Goal: Transaction & Acquisition: Purchase product/service

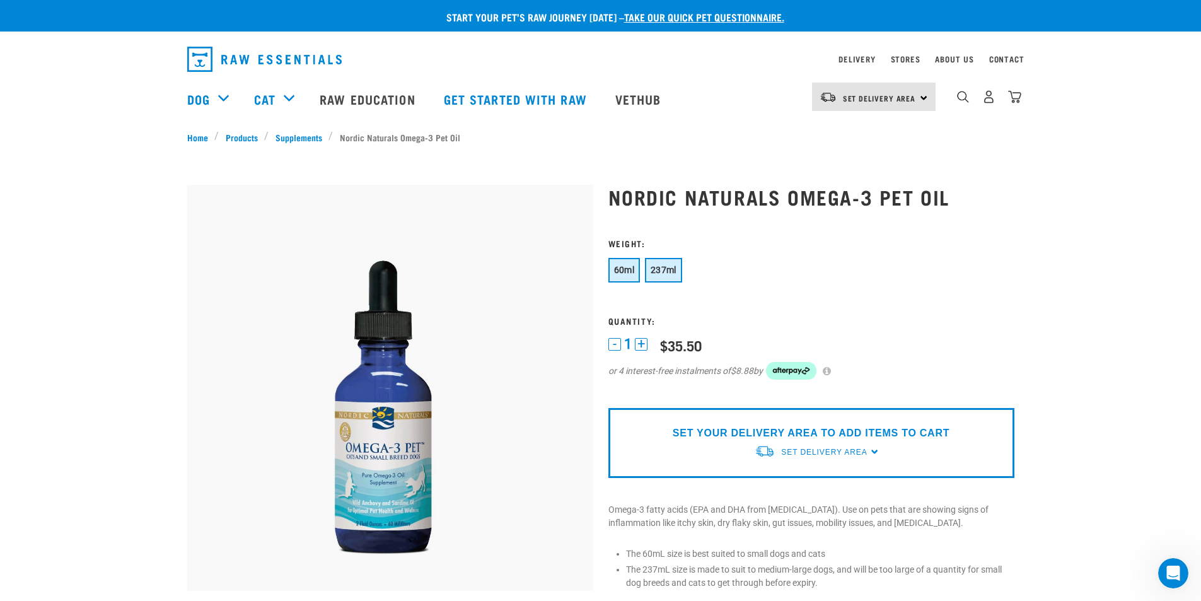
click at [665, 272] on span "237ml" at bounding box center [664, 270] width 26 height 10
click at [624, 263] on button "60ml" at bounding box center [624, 270] width 32 height 25
click at [679, 274] on button "237ml" at bounding box center [663, 270] width 37 height 25
click at [629, 276] on button "60ml" at bounding box center [624, 270] width 32 height 25
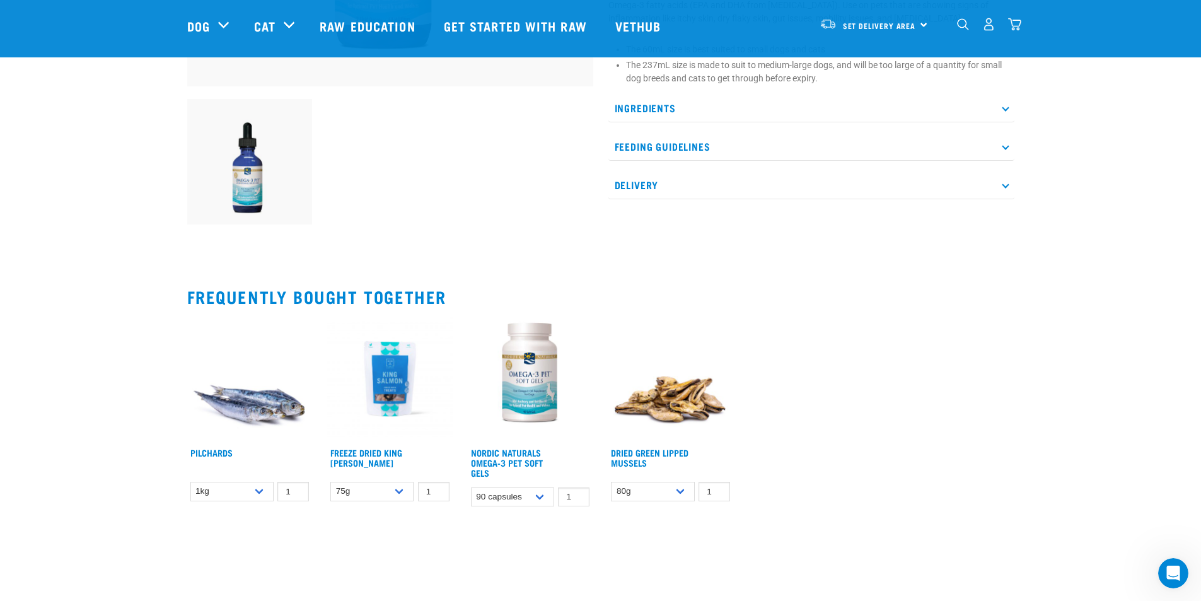
scroll to position [441, 0]
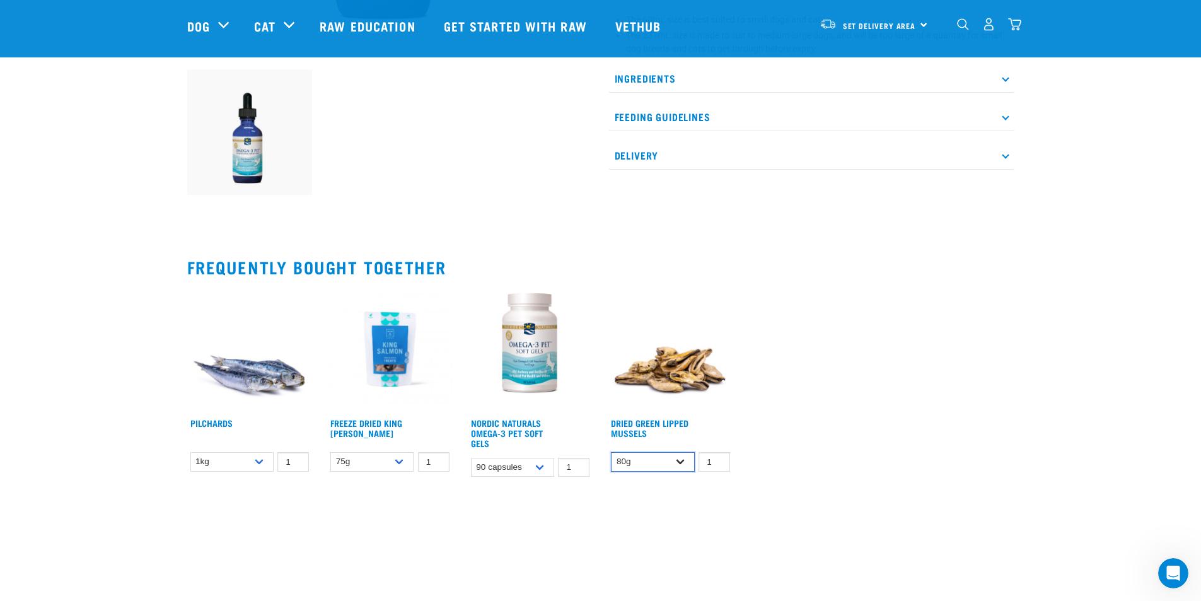
click at [684, 466] on select "80g" at bounding box center [652, 462] width 83 height 20
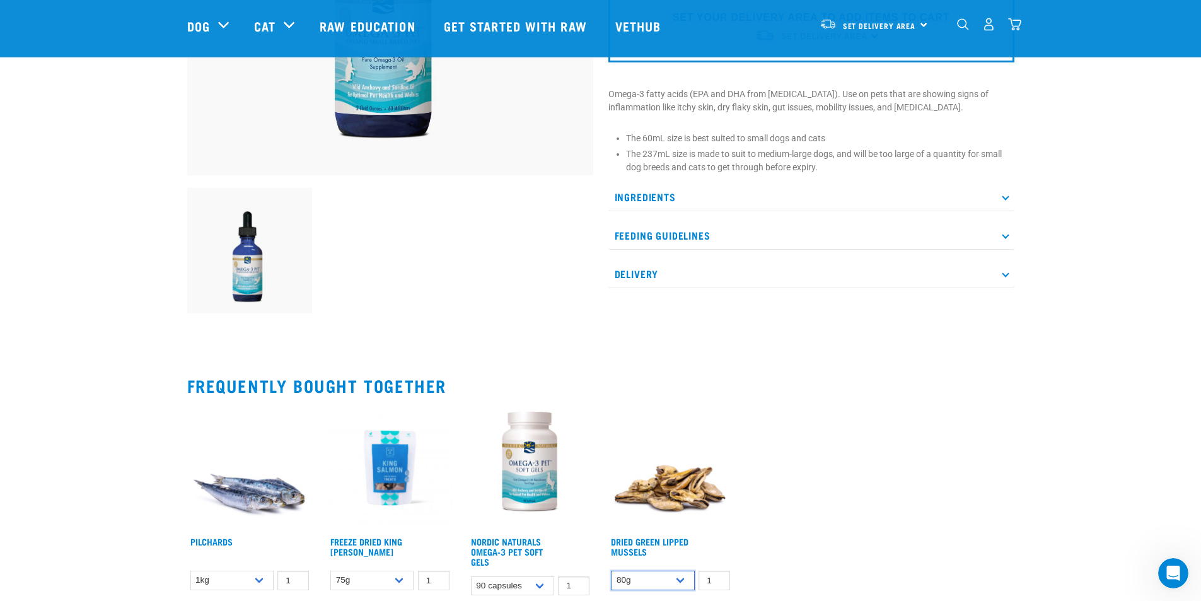
scroll to position [315, 0]
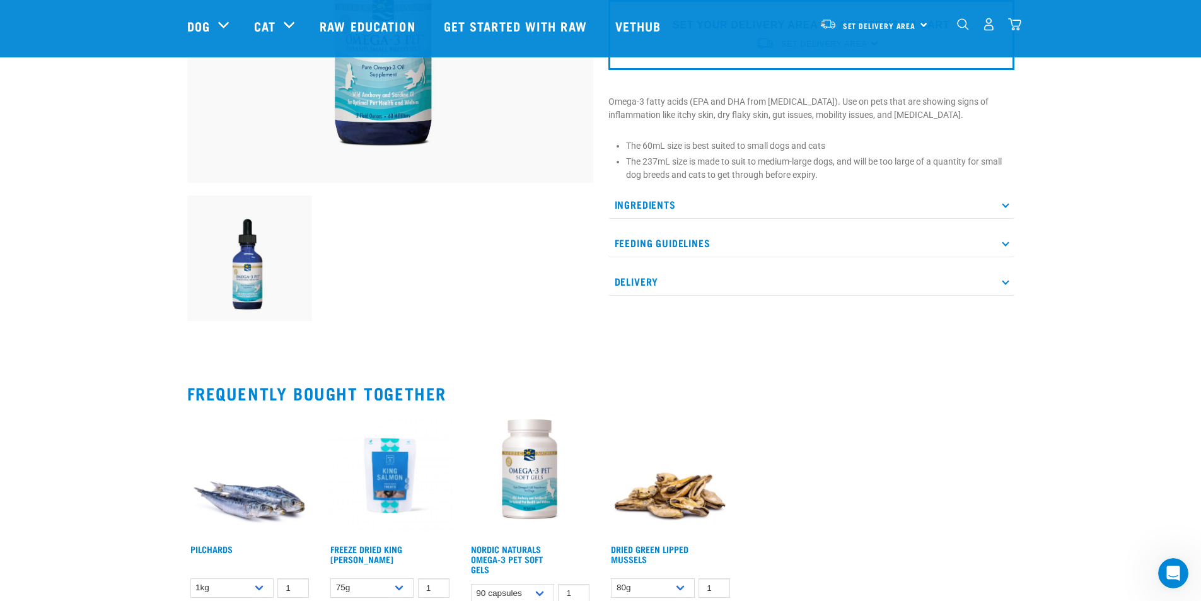
click at [946, 239] on p "Feeding Guidelines" at bounding box center [811, 243] width 406 height 28
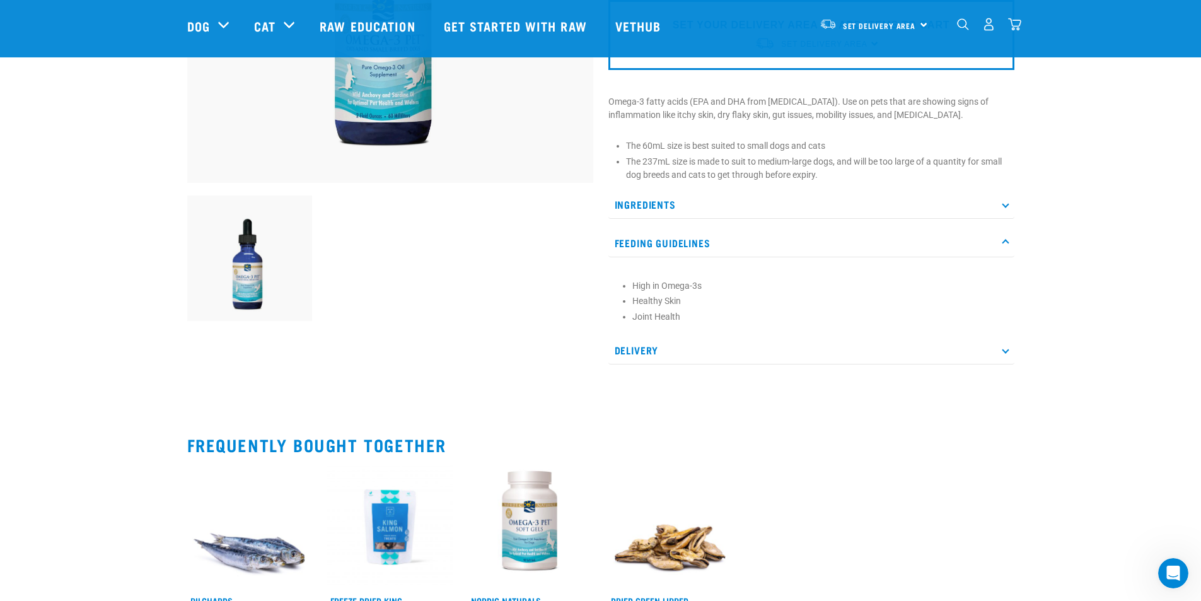
click at [946, 239] on p "Feeding Guidelines" at bounding box center [811, 243] width 406 height 28
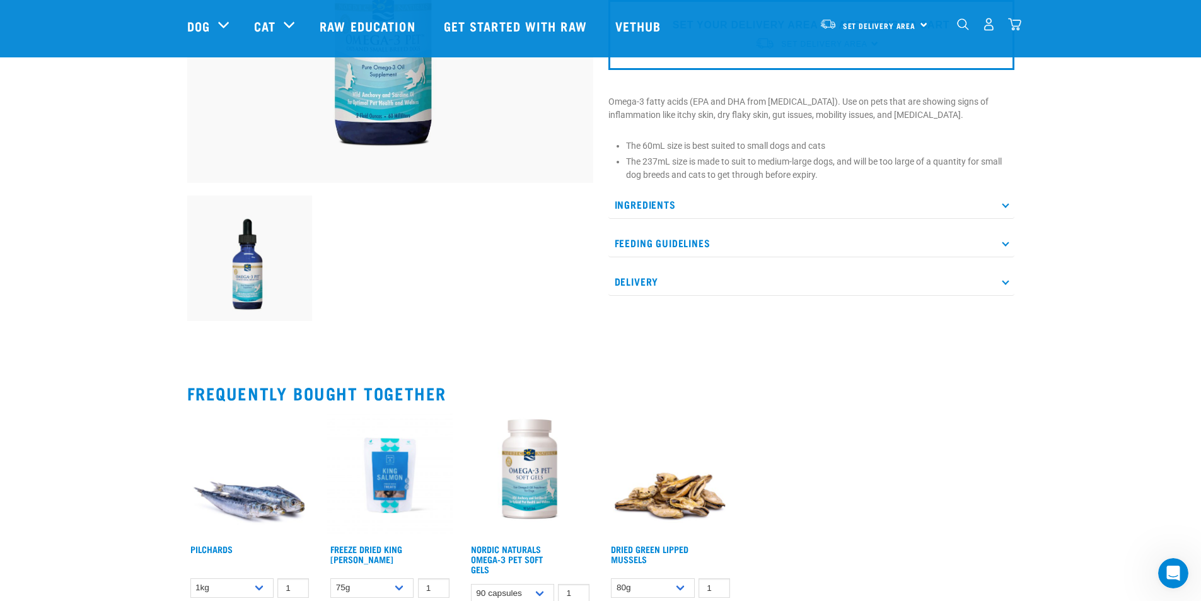
click at [943, 217] on p "Ingredients" at bounding box center [811, 204] width 406 height 28
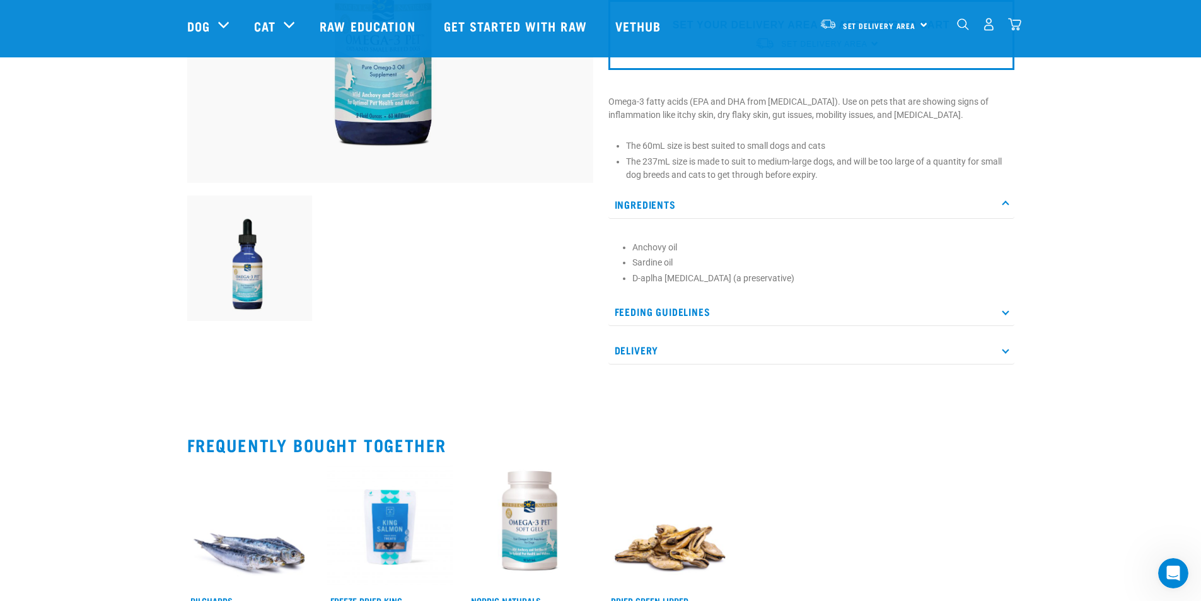
click at [943, 217] on p "Ingredients" at bounding box center [811, 204] width 406 height 28
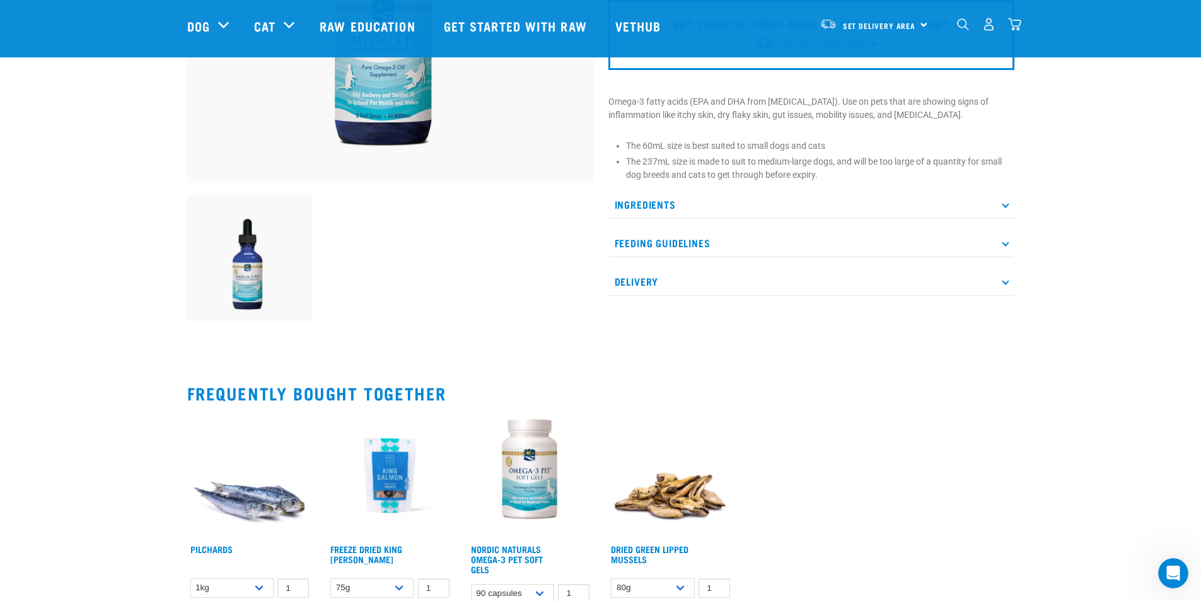
click at [943, 217] on p "Ingredients" at bounding box center [811, 204] width 406 height 28
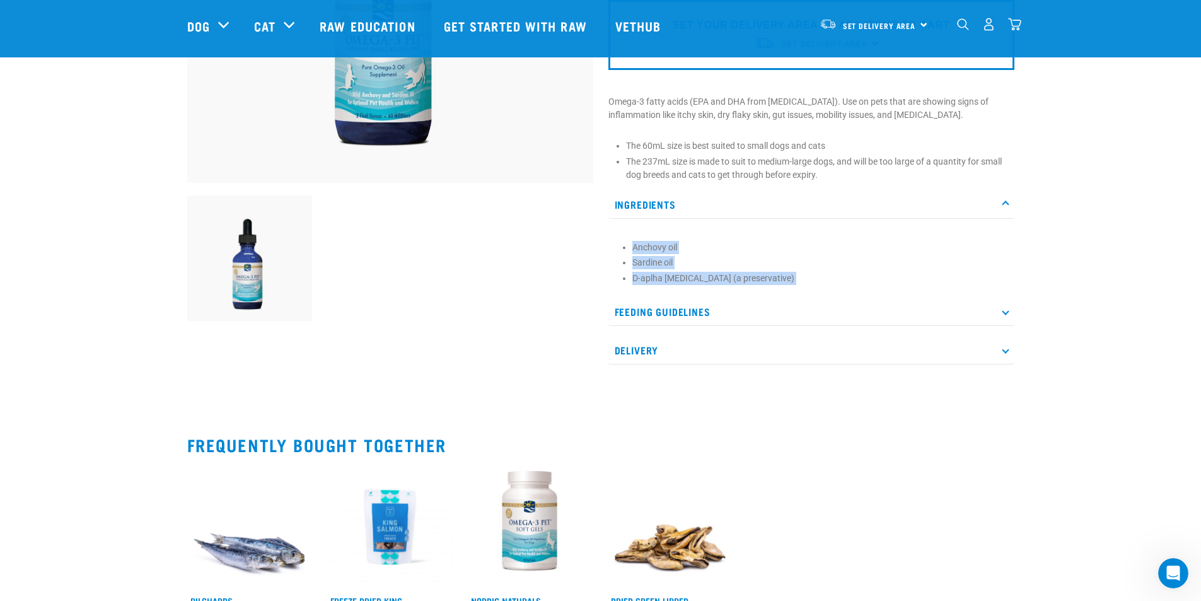
click at [943, 217] on p "Ingredients" at bounding box center [811, 204] width 406 height 28
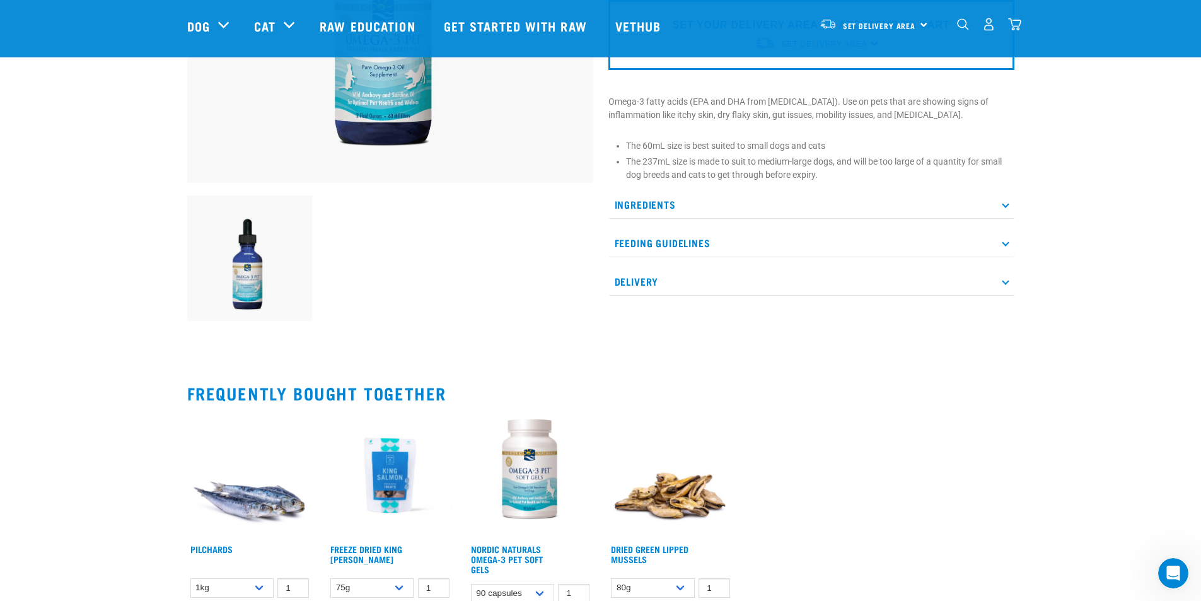
click at [943, 217] on p "Ingredients" at bounding box center [811, 204] width 406 height 28
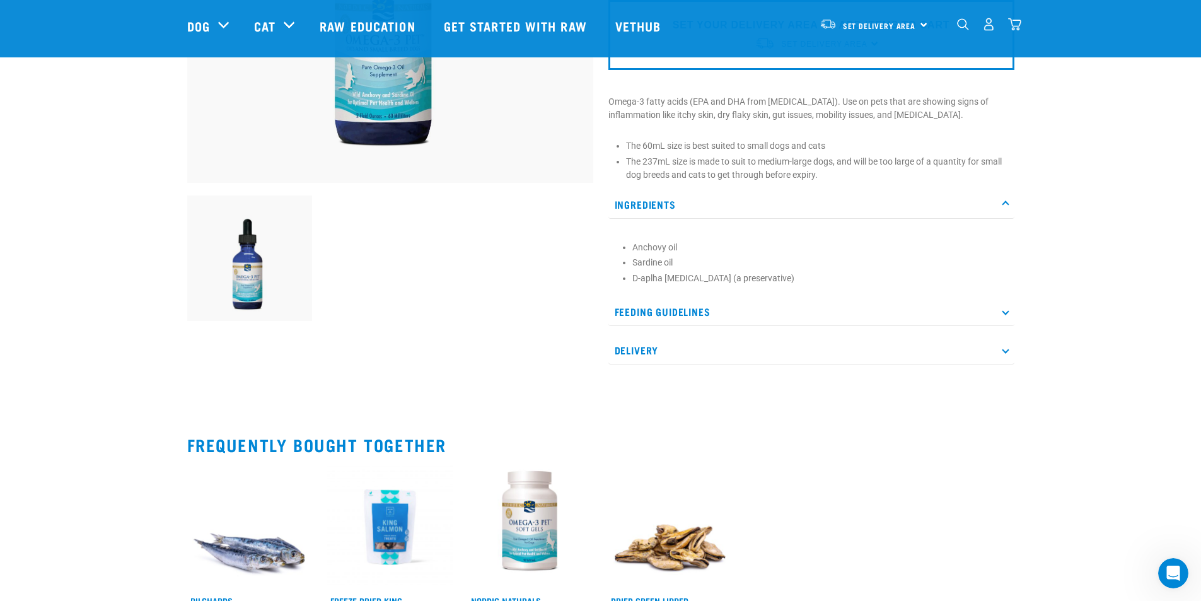
click at [943, 217] on p "Ingredients" at bounding box center [811, 204] width 406 height 28
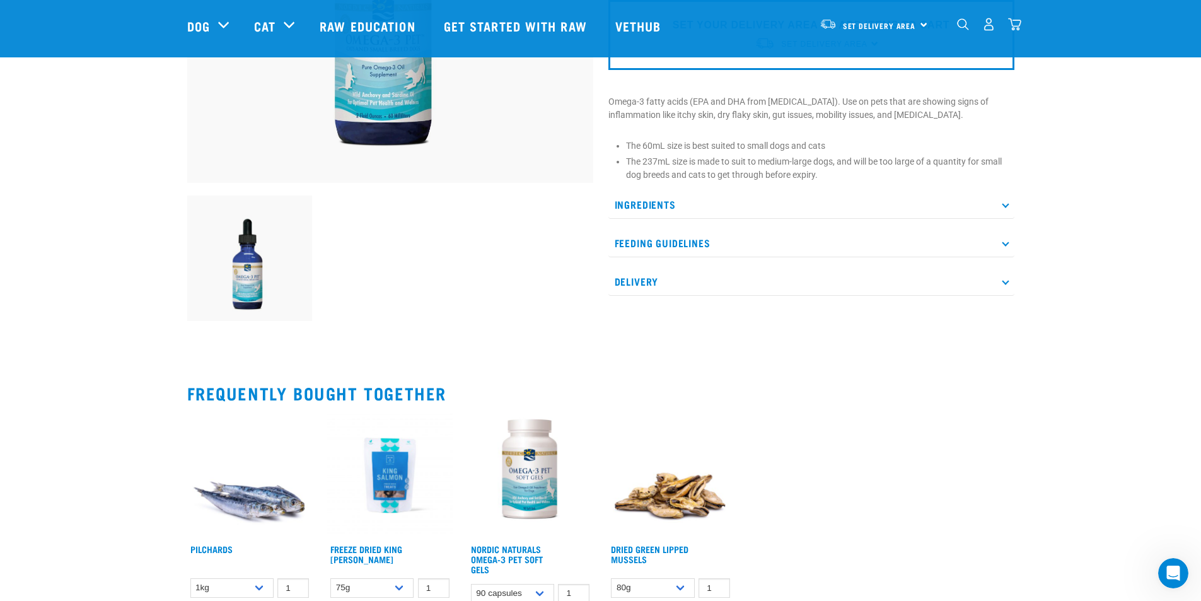
drag, startPoint x: 912, startPoint y: 258, endPoint x: 908, endPoint y: 267, distance: 9.6
click at [912, 258] on div "Ingredients Anchovy oil Sardine oil D-aplha tocopherol (a preservative) Feeding…" at bounding box center [811, 242] width 406 height 105
click at [908, 274] on p "Delivery" at bounding box center [811, 281] width 406 height 28
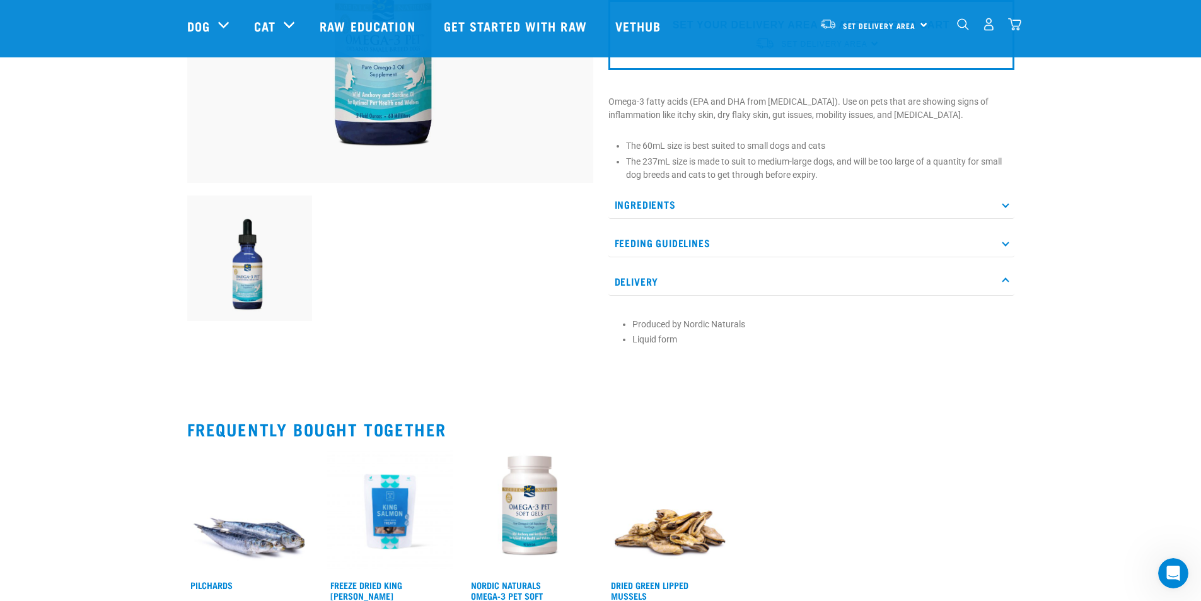
click at [908, 274] on p "Delivery" at bounding box center [811, 281] width 406 height 28
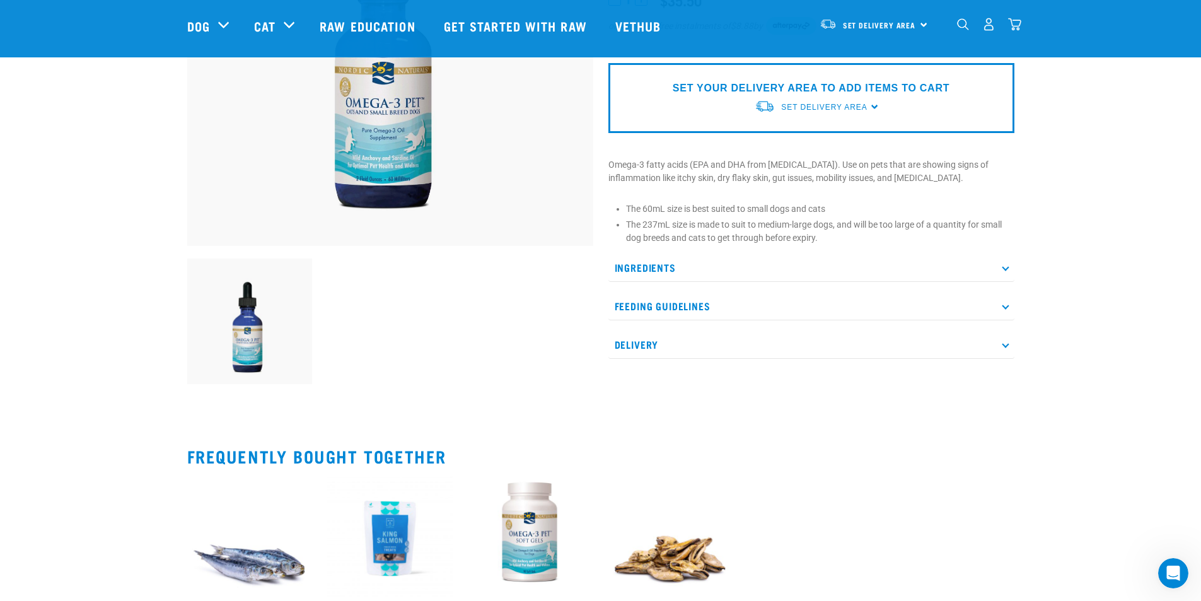
scroll to position [0, 0]
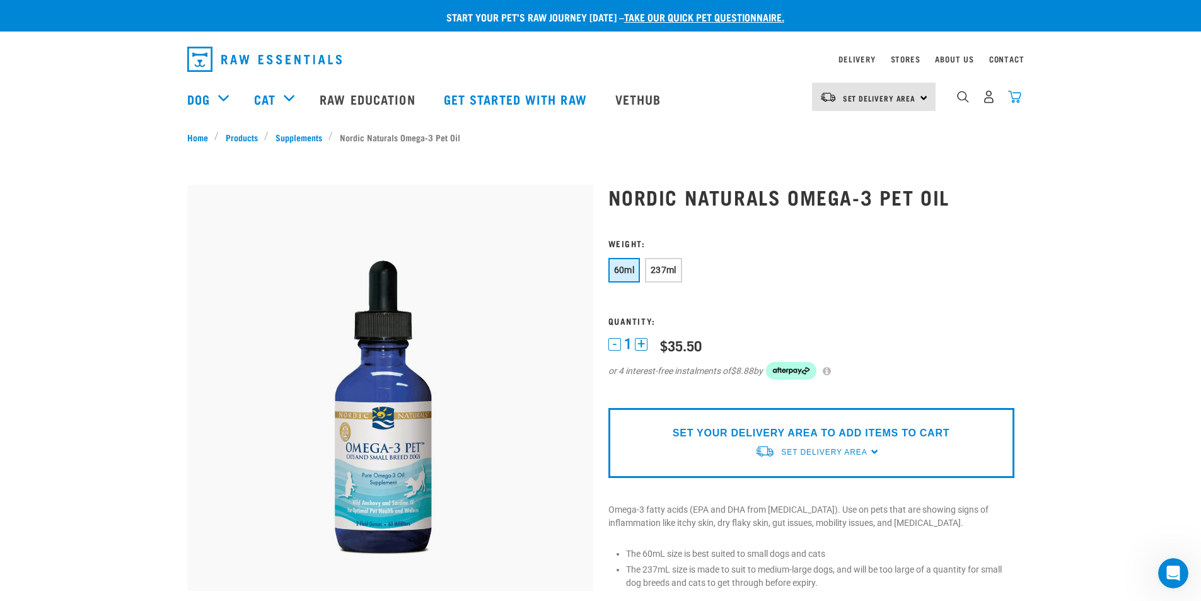
click at [1019, 103] on img "dropdown navigation" at bounding box center [1014, 96] width 13 height 13
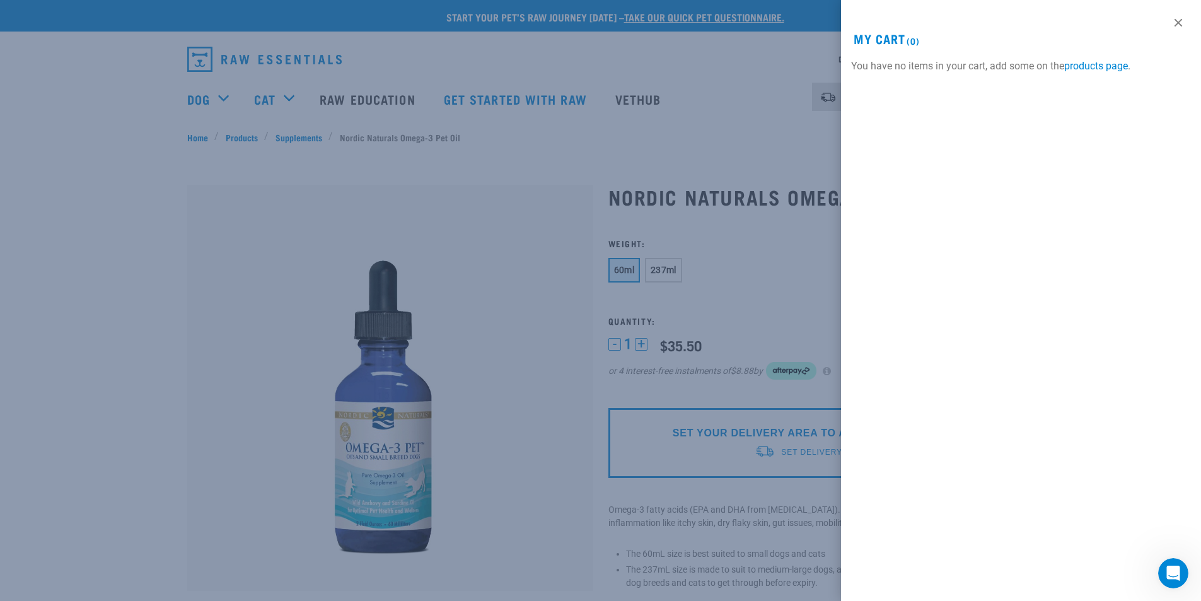
click at [791, 339] on div at bounding box center [600, 300] width 1201 height 601
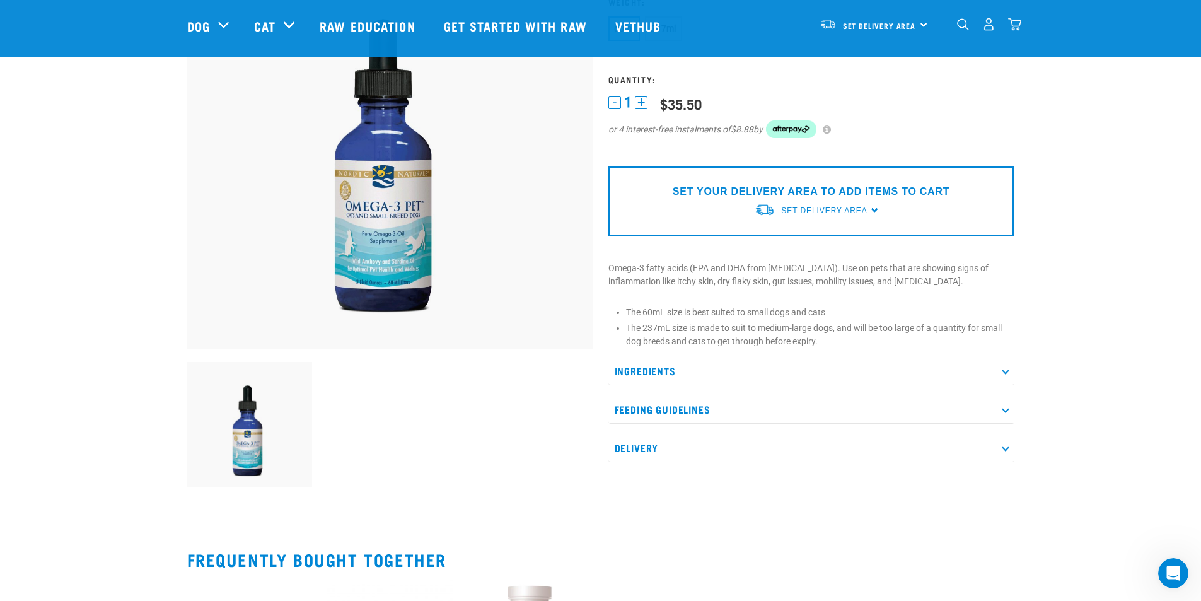
scroll to position [126, 0]
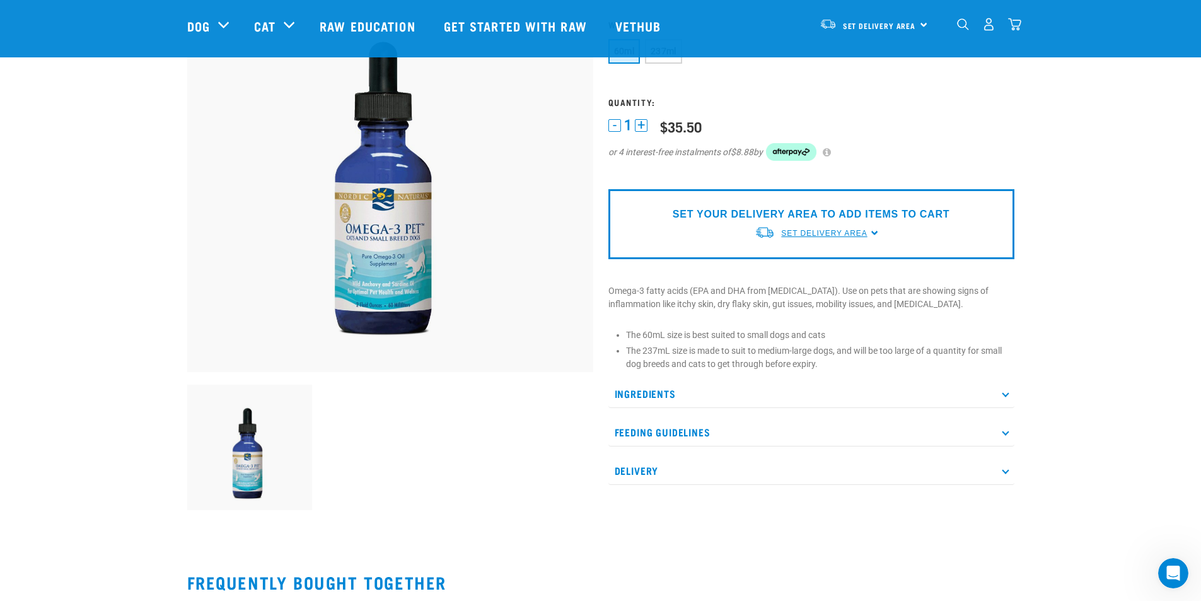
click at [862, 236] on span "Set Delivery Area" at bounding box center [824, 233] width 86 height 9
click at [849, 260] on link "[GEOGRAPHIC_DATA]" at bounding box center [817, 262] width 125 height 21
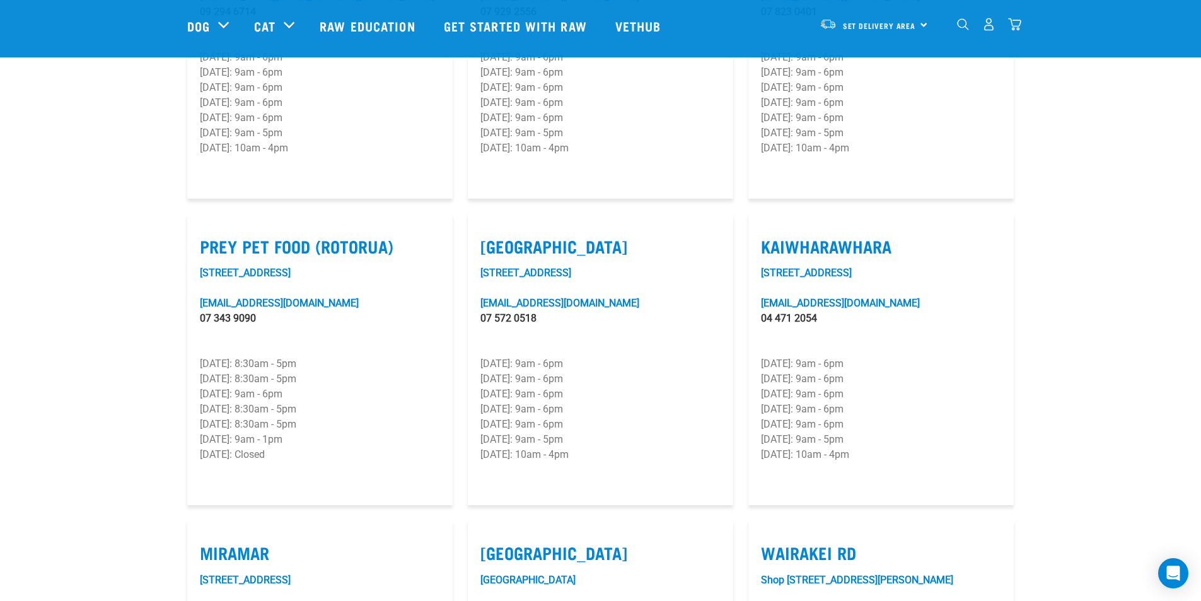
scroll to position [1450, 0]
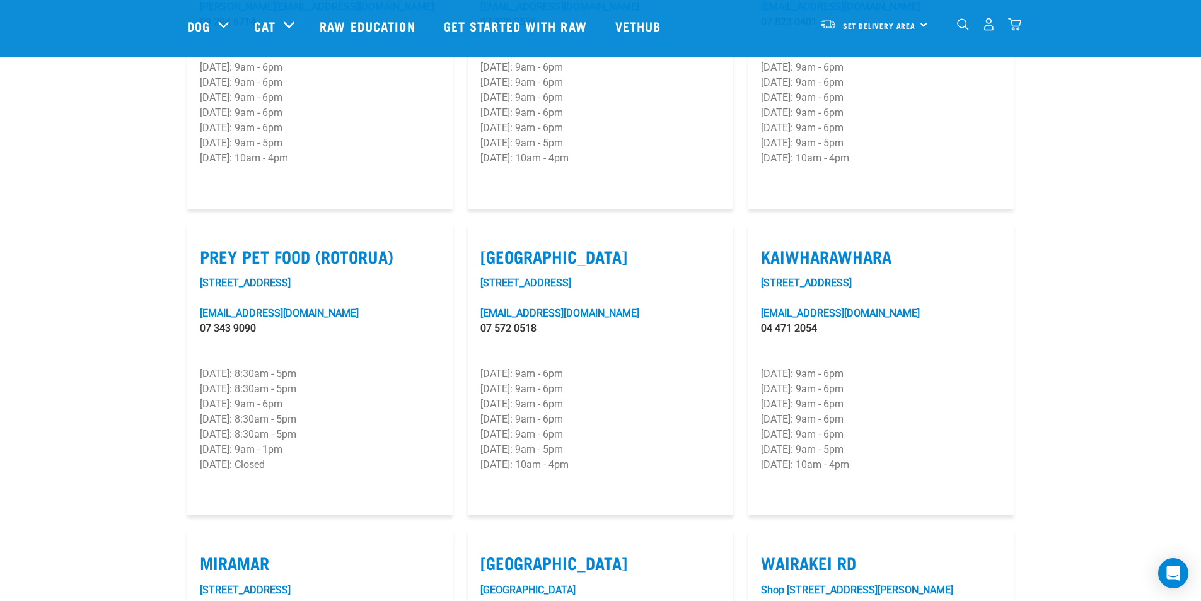
click at [866, 247] on label "Kaiwharawhara" at bounding box center [881, 257] width 240 height 20
click at [769, 236] on input "Kaiwharawhara" at bounding box center [765, 240] width 8 height 8
click at [866, 247] on label "Kaiwharawhara" at bounding box center [881, 257] width 240 height 20
click at [769, 236] on input "Kaiwharawhara" at bounding box center [765, 240] width 8 height 8
click at [866, 247] on label "Kaiwharawhara" at bounding box center [881, 257] width 240 height 20
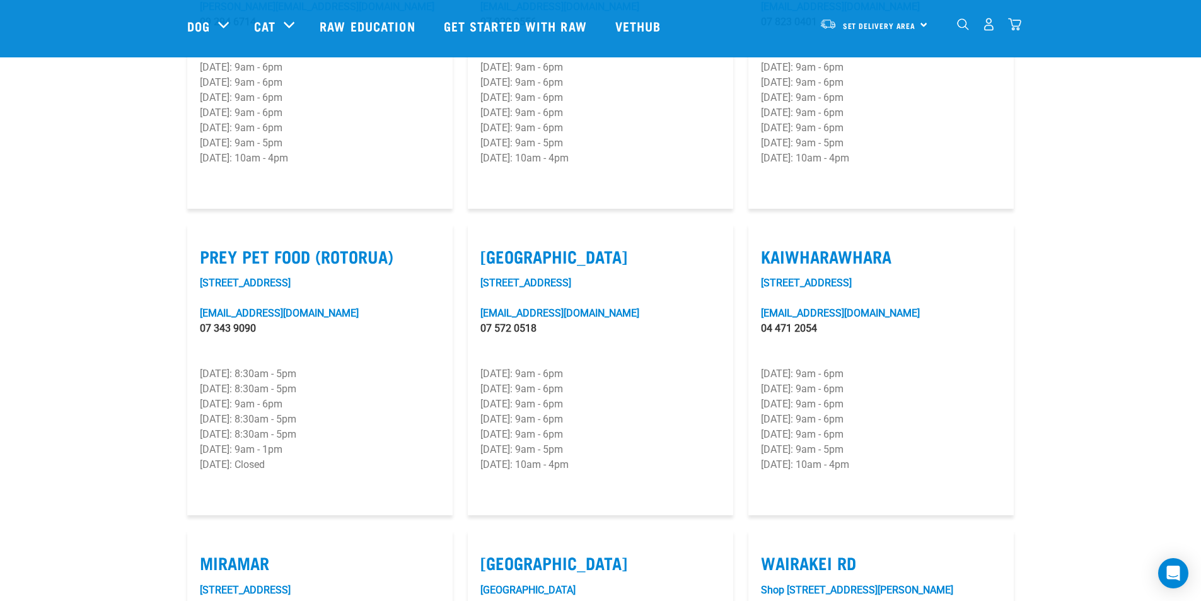
click at [769, 236] on input "Kaiwharawhara" at bounding box center [765, 240] width 8 height 8
checkbox input "true"
copy article "Kaiwharawhara"
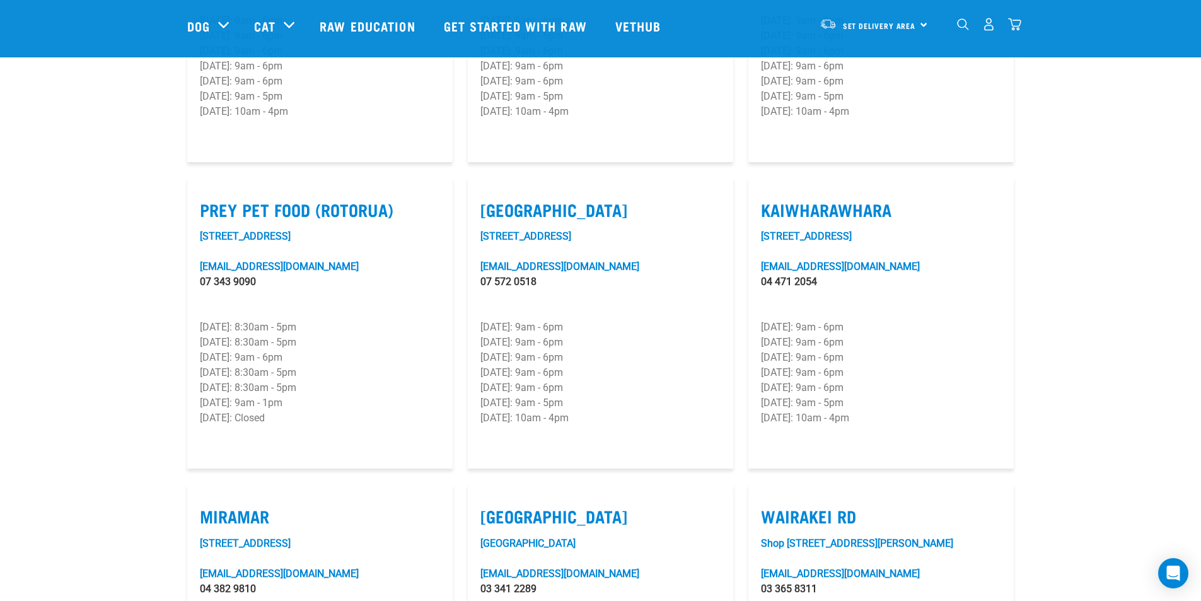
scroll to position [1639, 0]
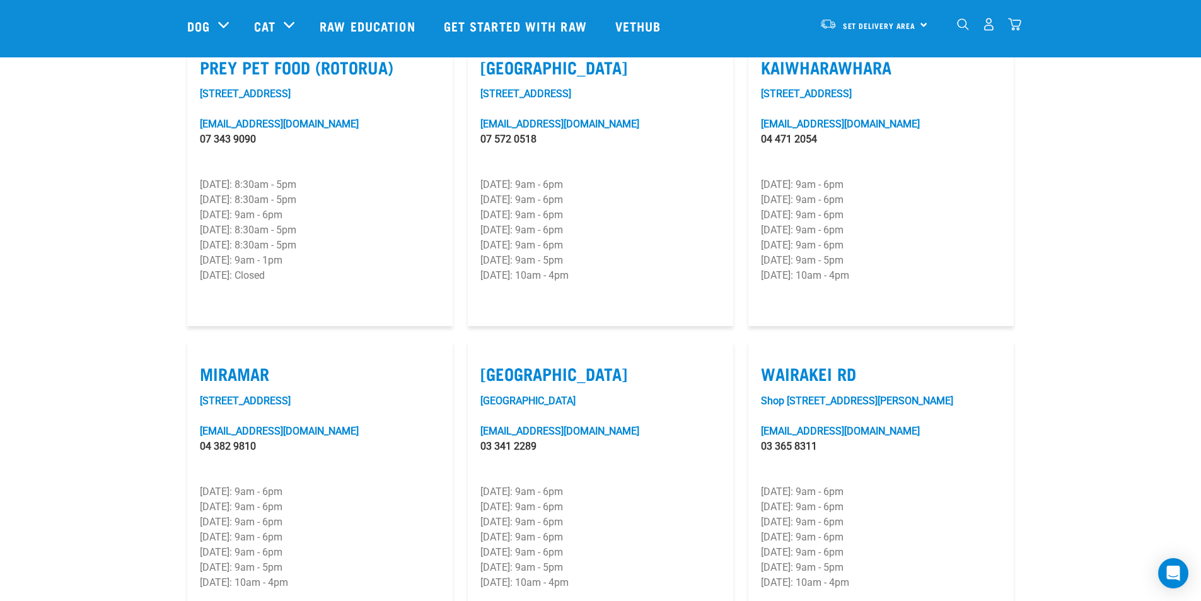
click at [803, 364] on label "Wairakei Rd" at bounding box center [881, 374] width 240 height 20
click at [769, 354] on input "Wairakei Rd" at bounding box center [765, 358] width 8 height 8
click at [803, 364] on label "Wairakei Rd" at bounding box center [881, 374] width 240 height 20
click at [769, 354] on input "Wairakei Rd" at bounding box center [765, 358] width 8 height 8
click at [803, 364] on label "Wairakei Rd" at bounding box center [881, 374] width 240 height 20
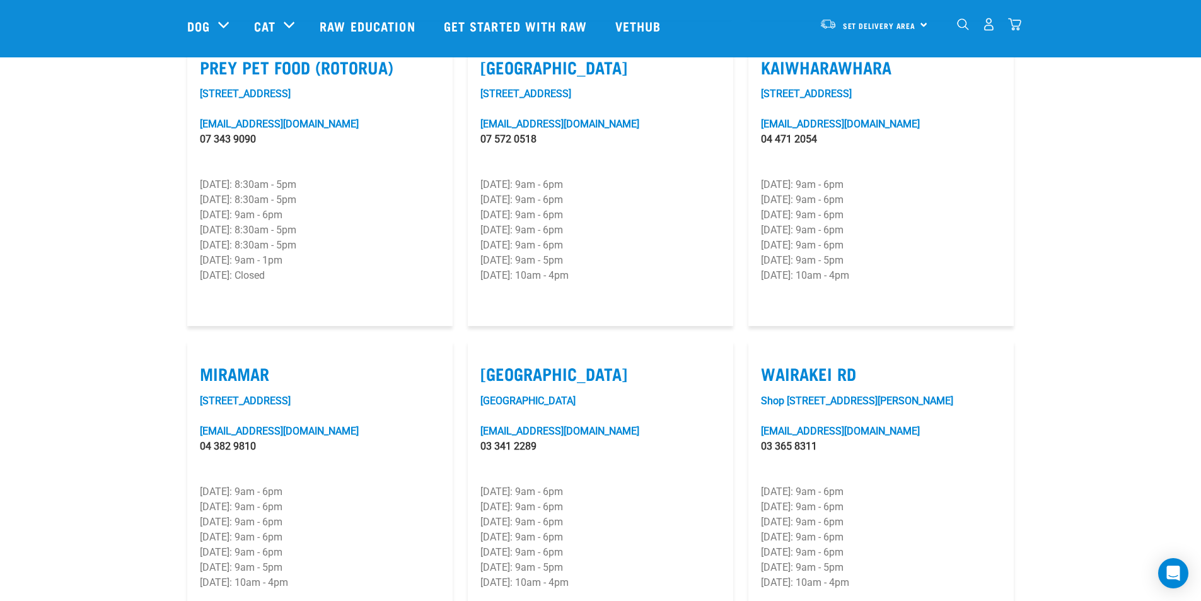
click at [769, 354] on input "Wairakei Rd" at bounding box center [765, 358] width 8 height 8
checkbox input "true"
copy article "Wairakei Rd"
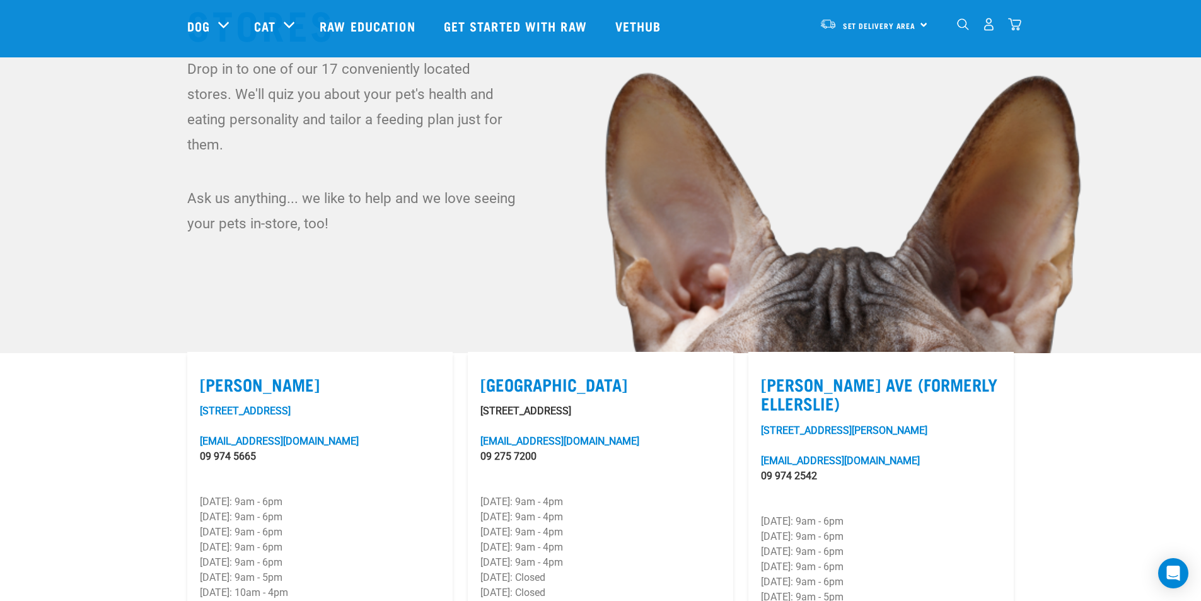
scroll to position [63, 0]
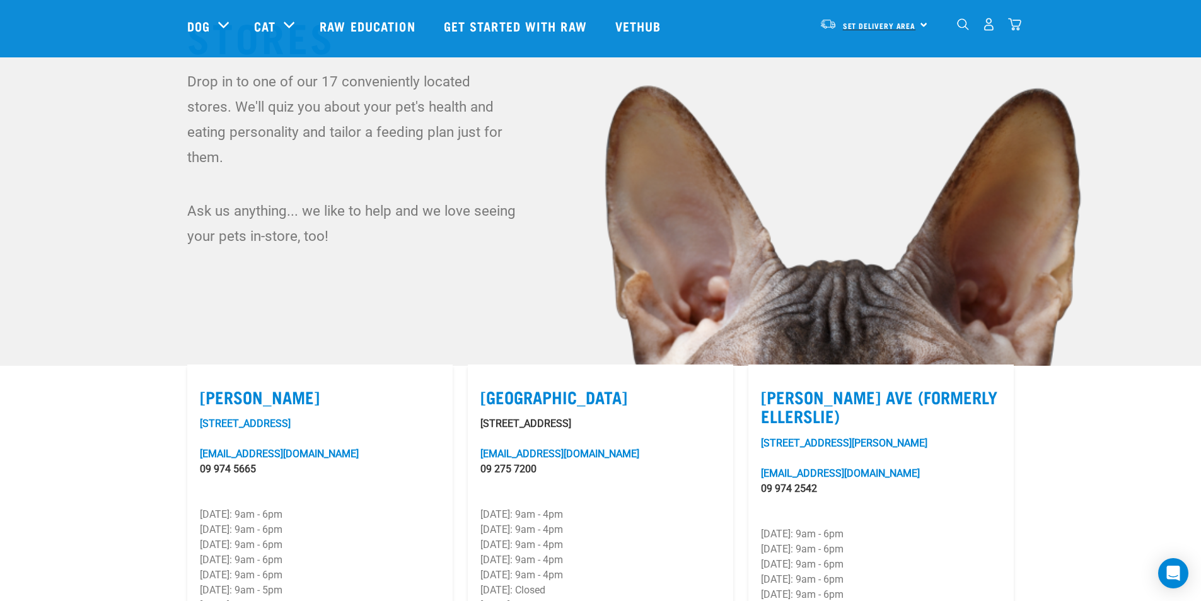
click at [911, 16] on link "Set Delivery Area" at bounding box center [879, 26] width 73 height 20
click at [883, 56] on link "[GEOGRAPHIC_DATA]" at bounding box center [872, 60] width 121 height 28
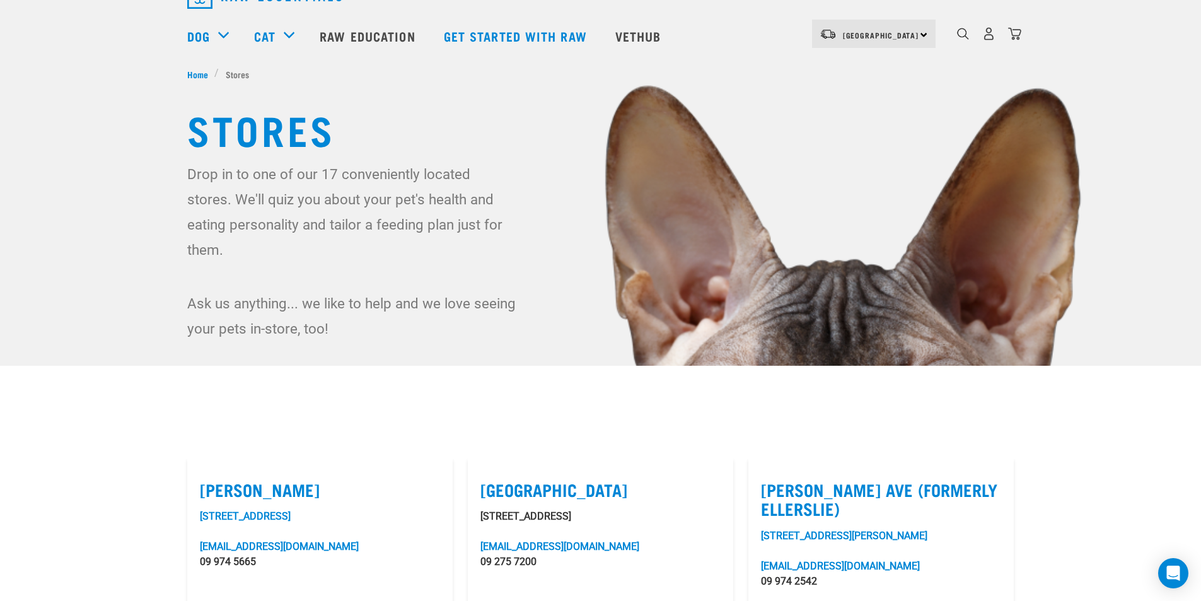
click at [919, 32] on div "North Island North Island South Island" at bounding box center [874, 34] width 124 height 28
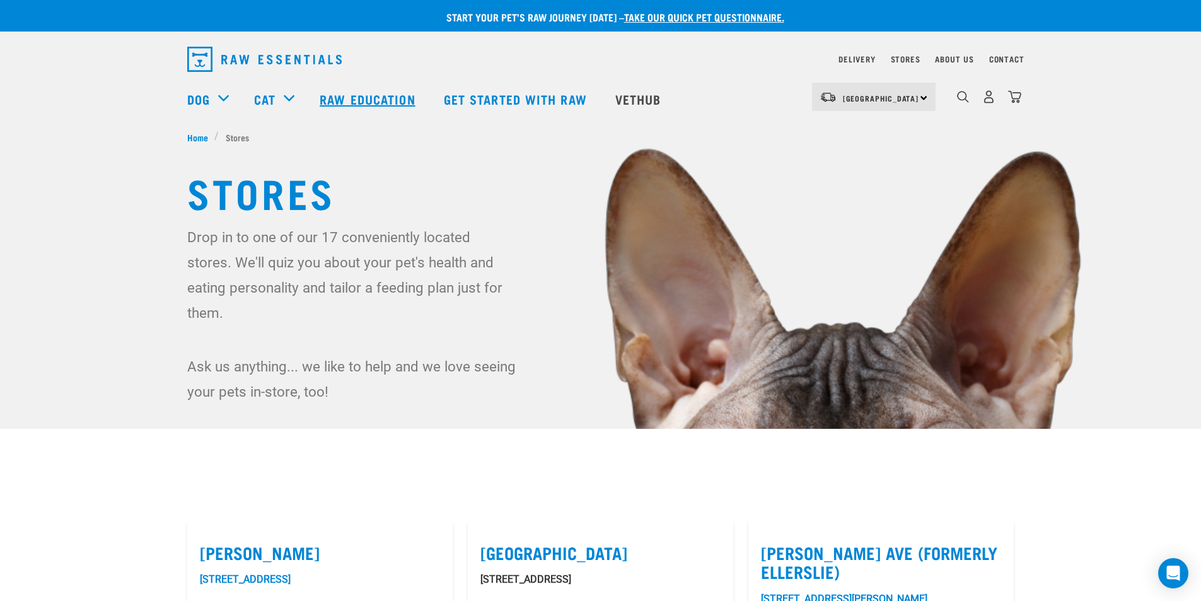
click at [339, 102] on link "Raw Education" at bounding box center [369, 99] width 124 height 50
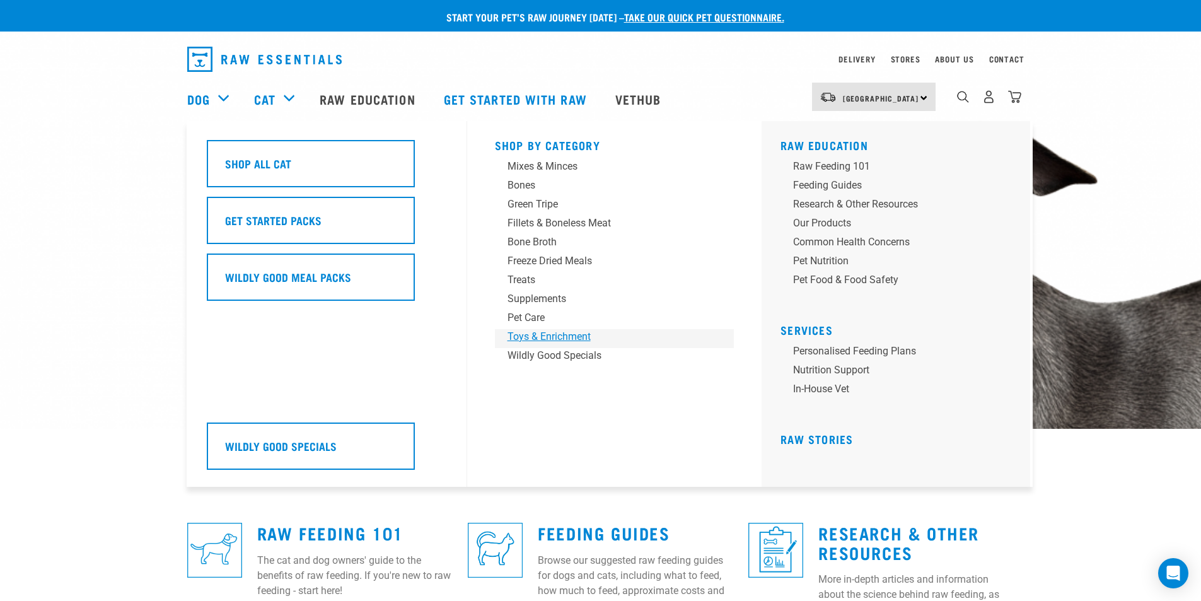
click at [574, 332] on div "Toys & Enrichment" at bounding box center [606, 336] width 197 height 15
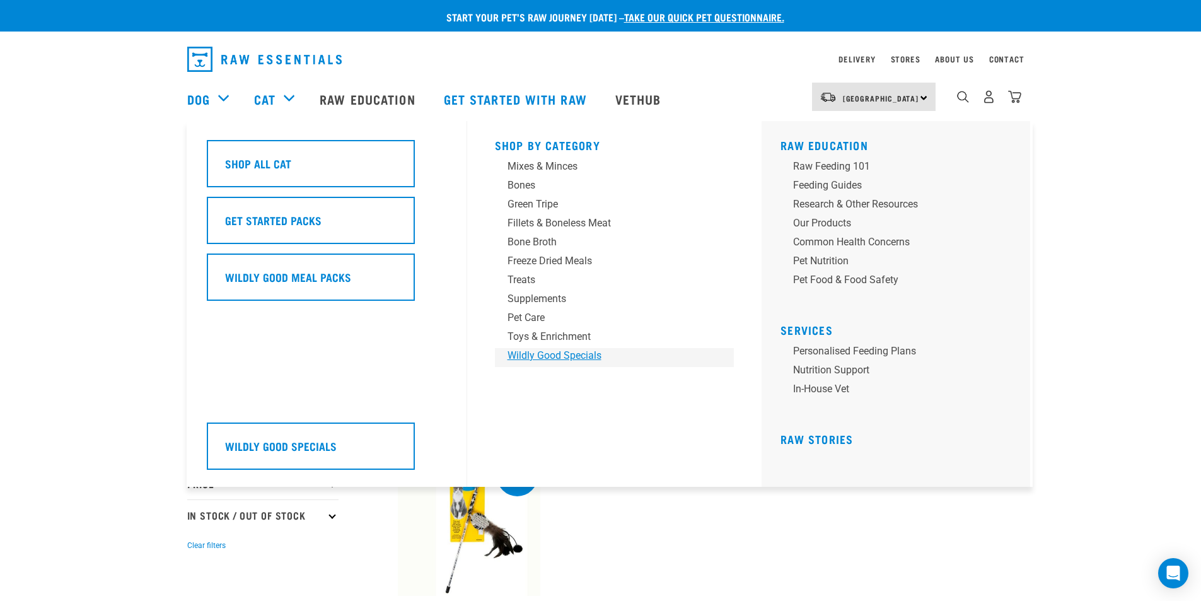
click at [586, 352] on div "Wildly Good Specials" at bounding box center [606, 355] width 197 height 15
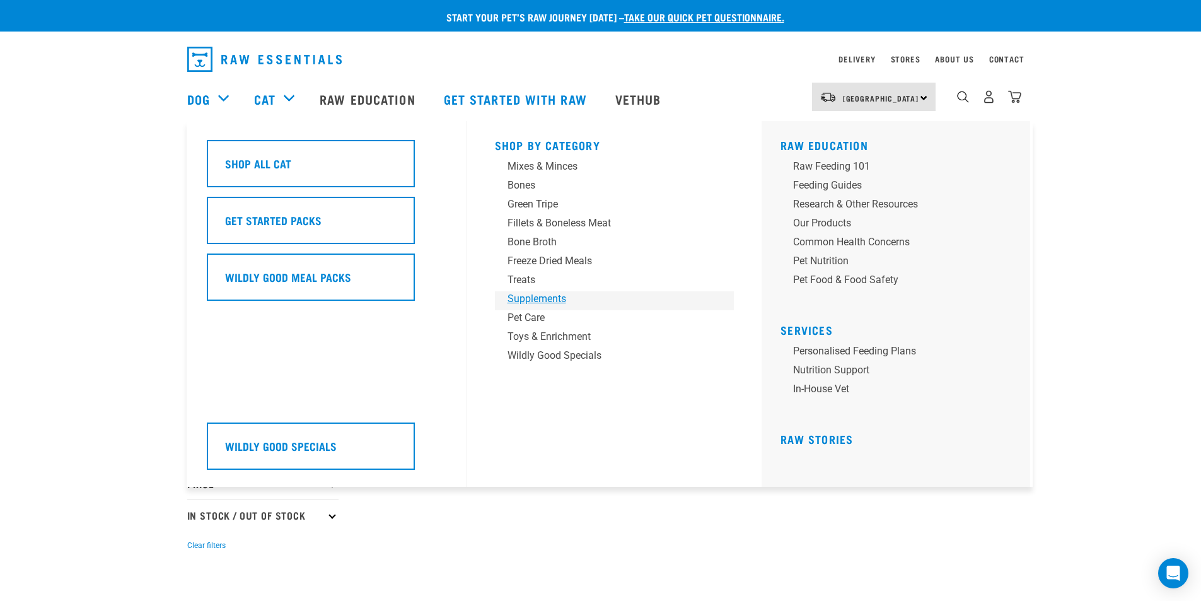
click at [526, 296] on div "Supplements" at bounding box center [606, 298] width 197 height 15
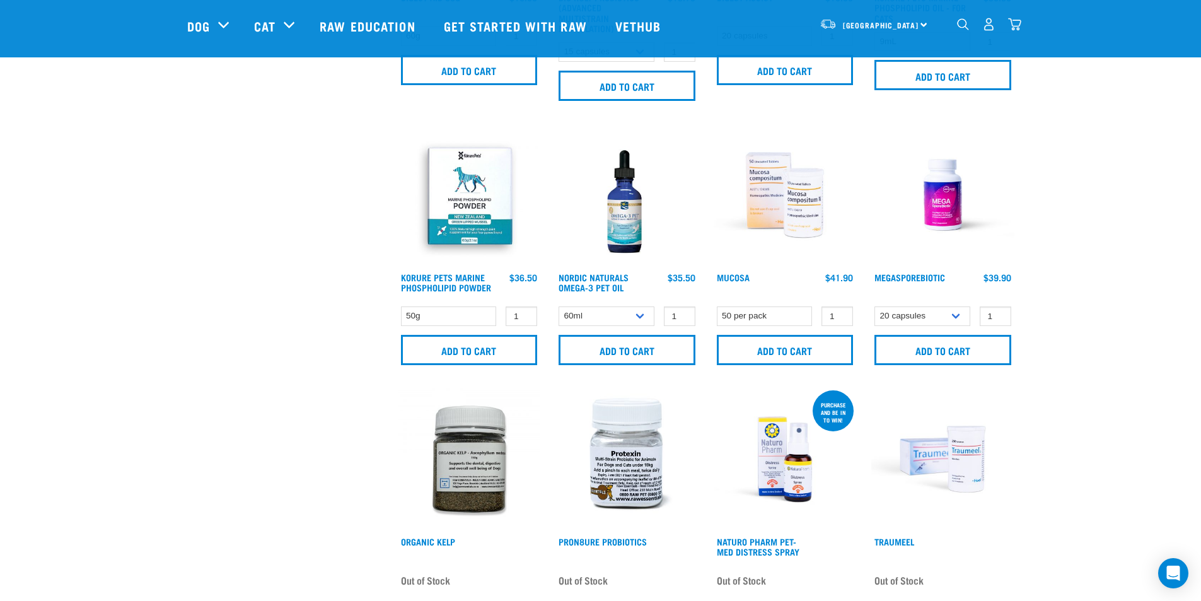
scroll to position [504, 0]
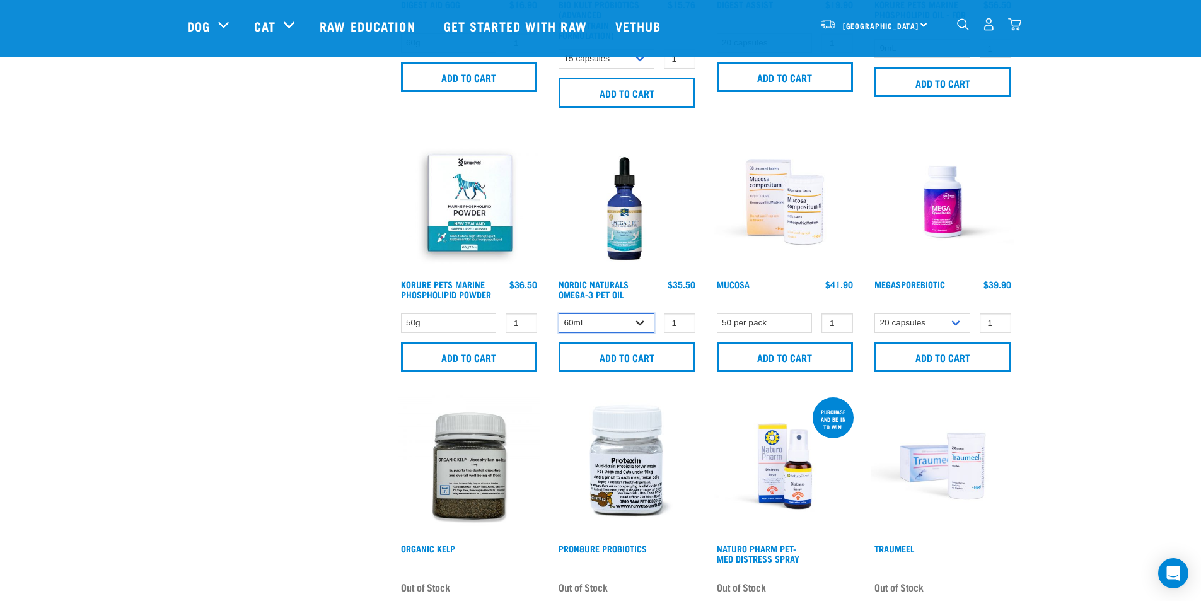
click at [593, 320] on select "60ml 237ml" at bounding box center [607, 323] width 96 height 20
click at [602, 357] on input "Add to cart" at bounding box center [627, 357] width 137 height 30
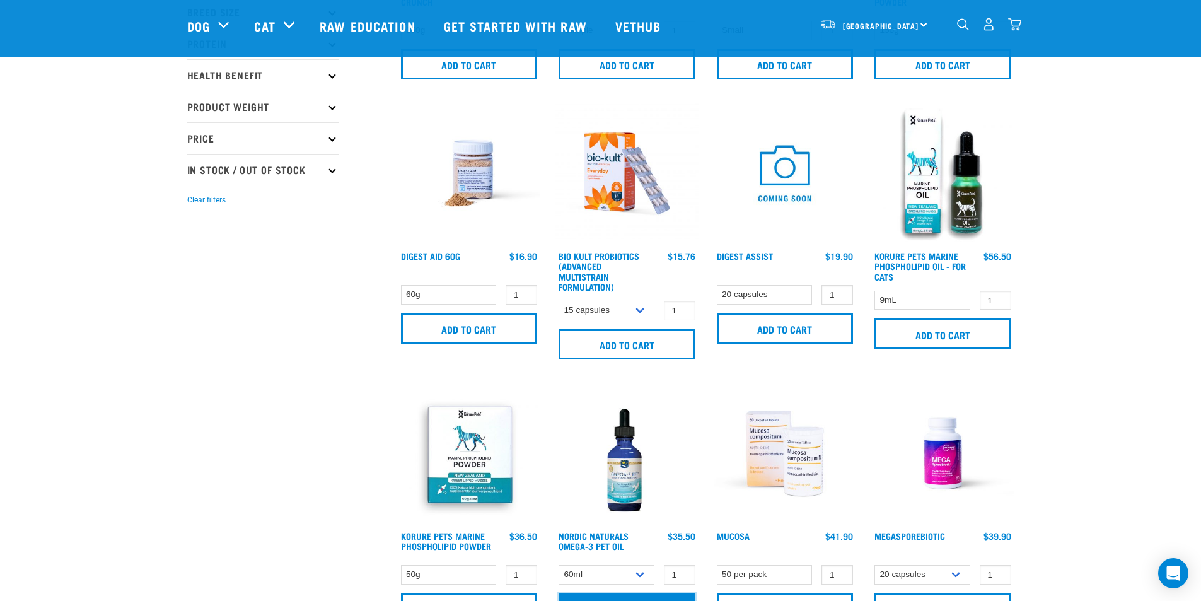
scroll to position [252, 0]
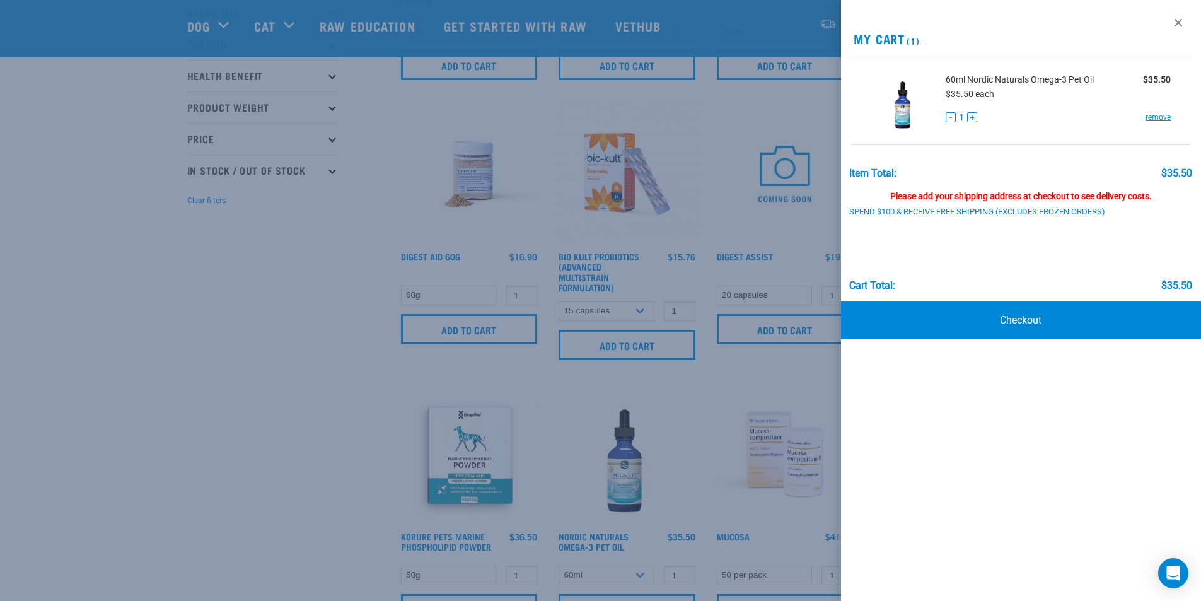
click at [335, 330] on div at bounding box center [600, 300] width 1201 height 601
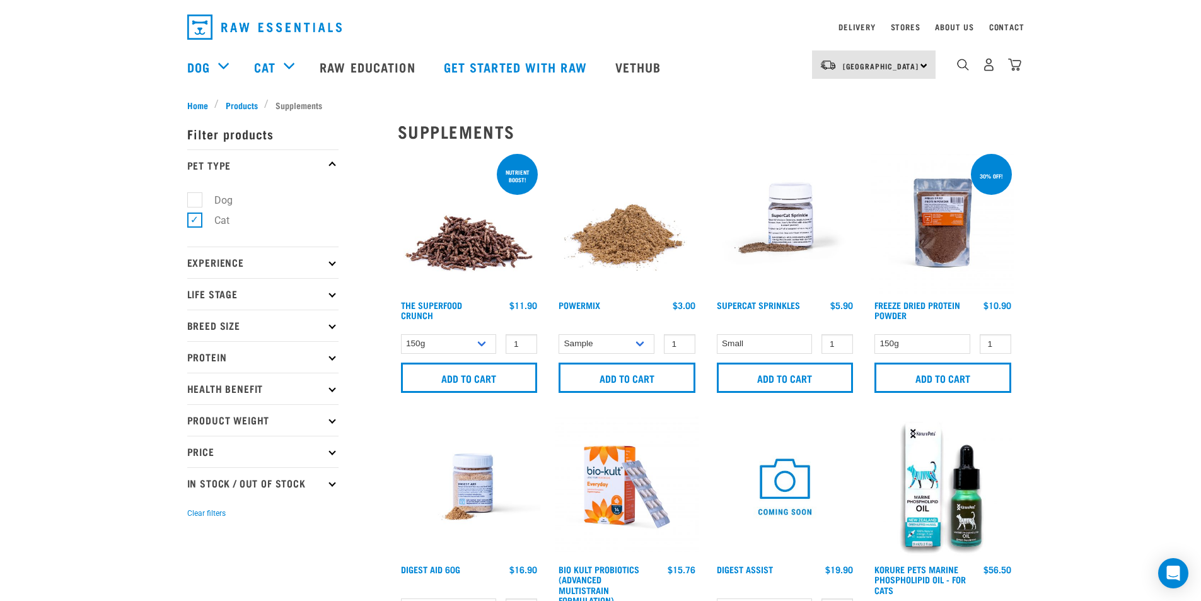
scroll to position [0, 0]
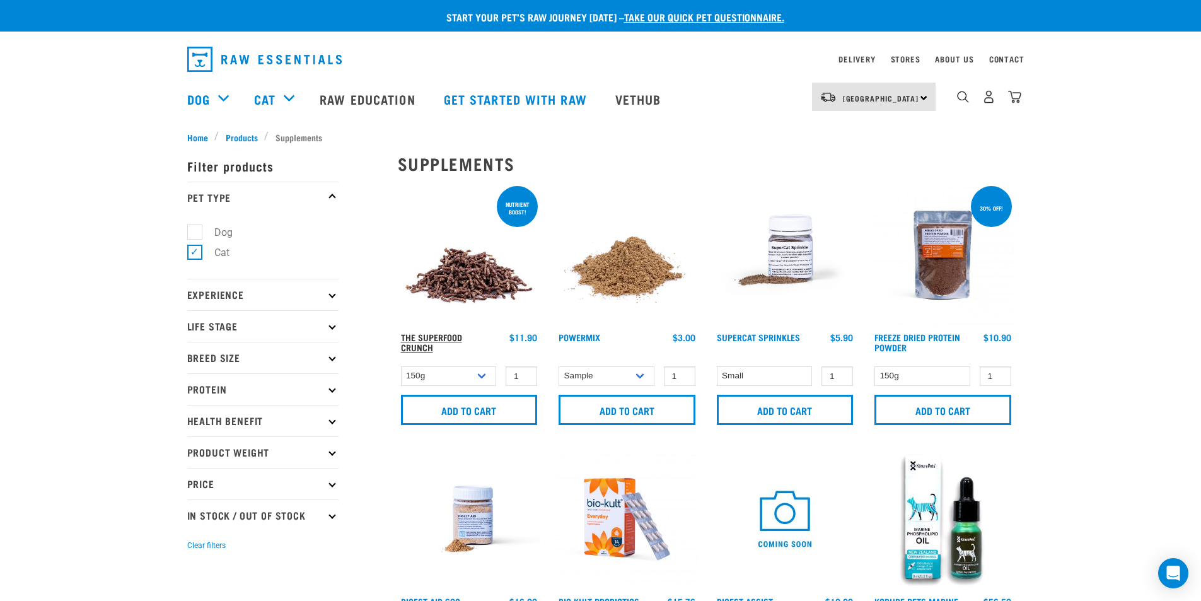
click at [441, 342] on link "The Superfood Crunch" at bounding box center [431, 342] width 61 height 15
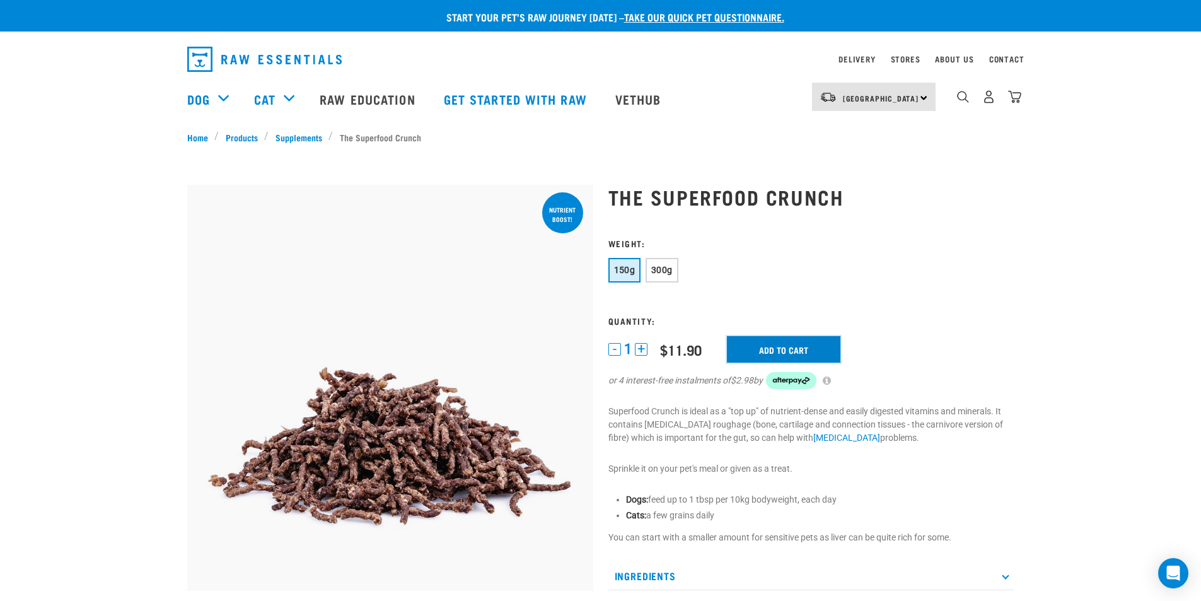
click at [795, 348] on input "Add to cart" at bounding box center [783, 349] width 113 height 26
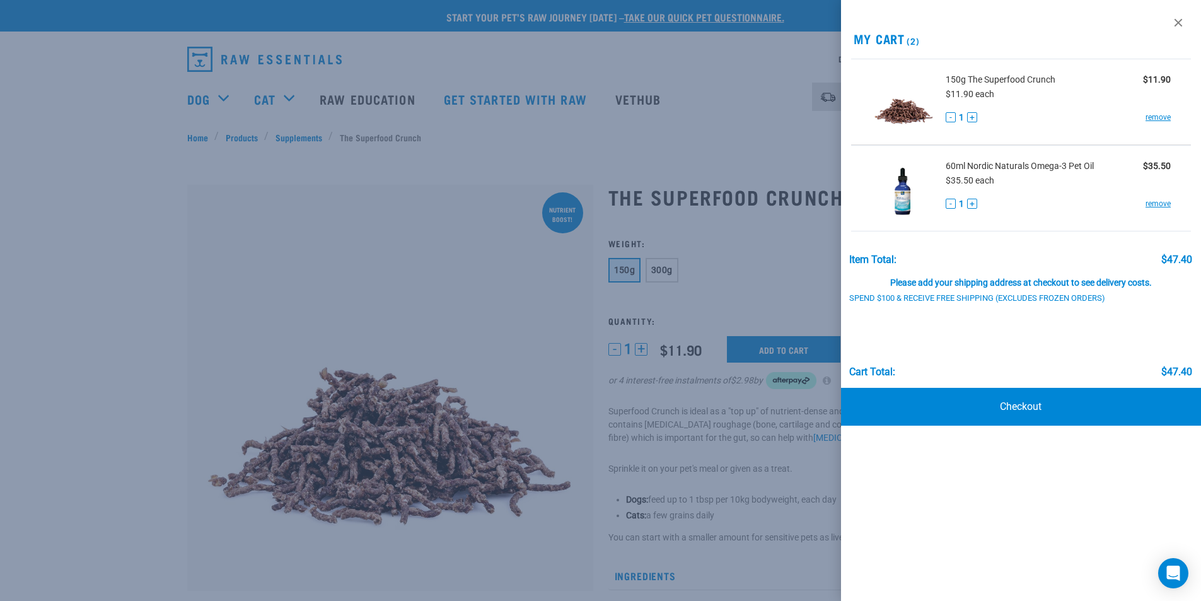
click at [96, 156] on div at bounding box center [600, 300] width 1201 height 601
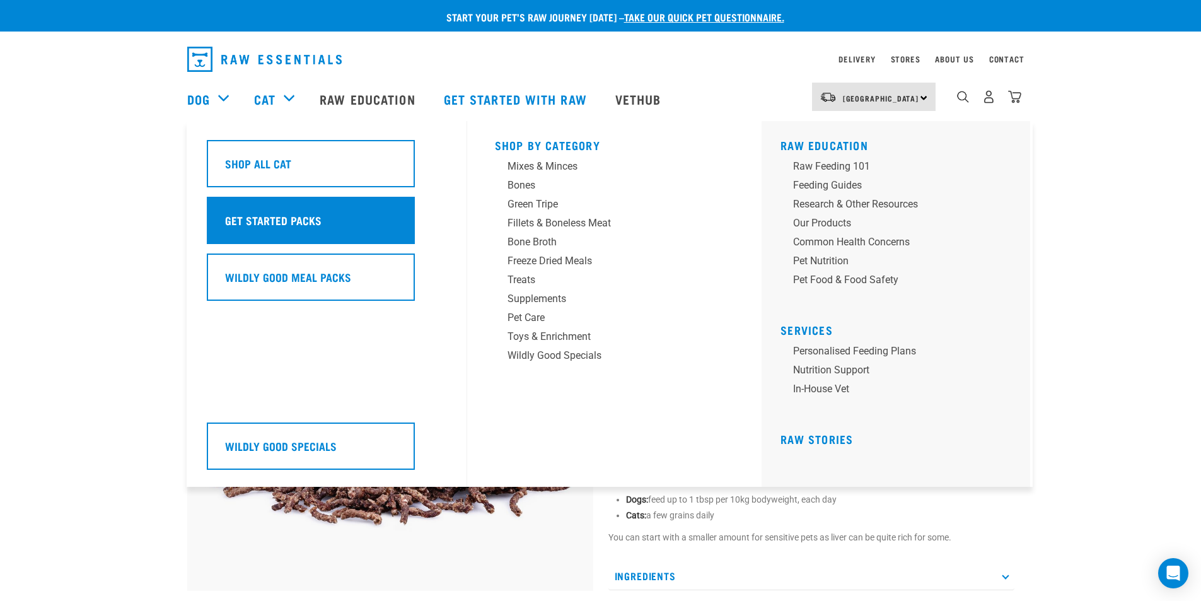
click at [316, 224] on h5 "Get Started Packs" at bounding box center [273, 220] width 96 height 16
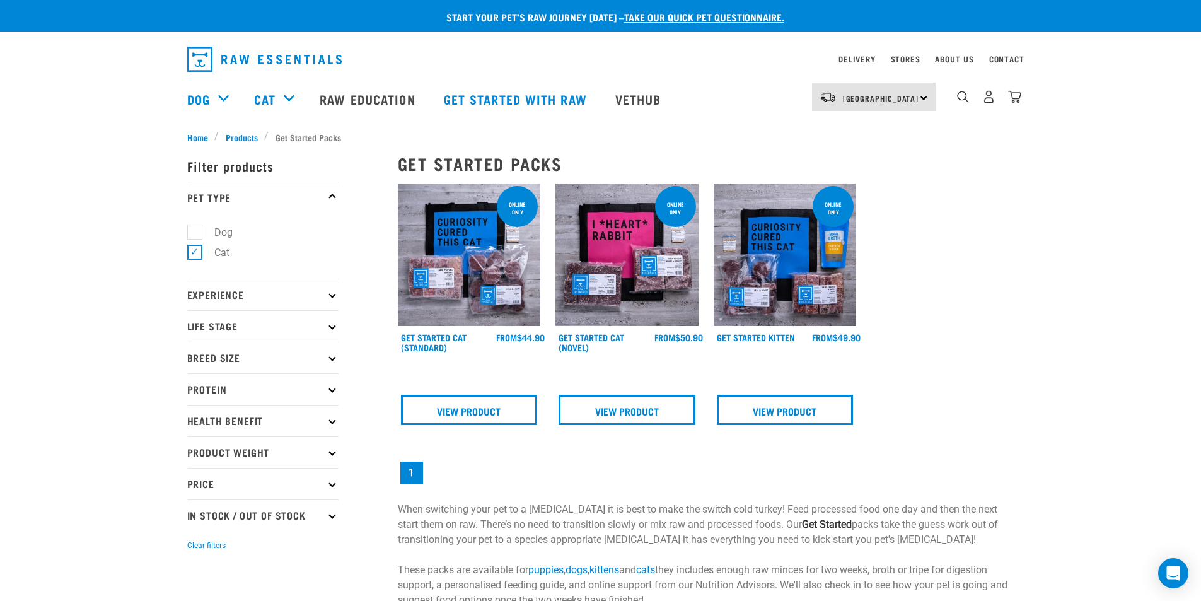
click at [745, 18] on link "take our quick pet questionnaire." at bounding box center [704, 17] width 160 height 6
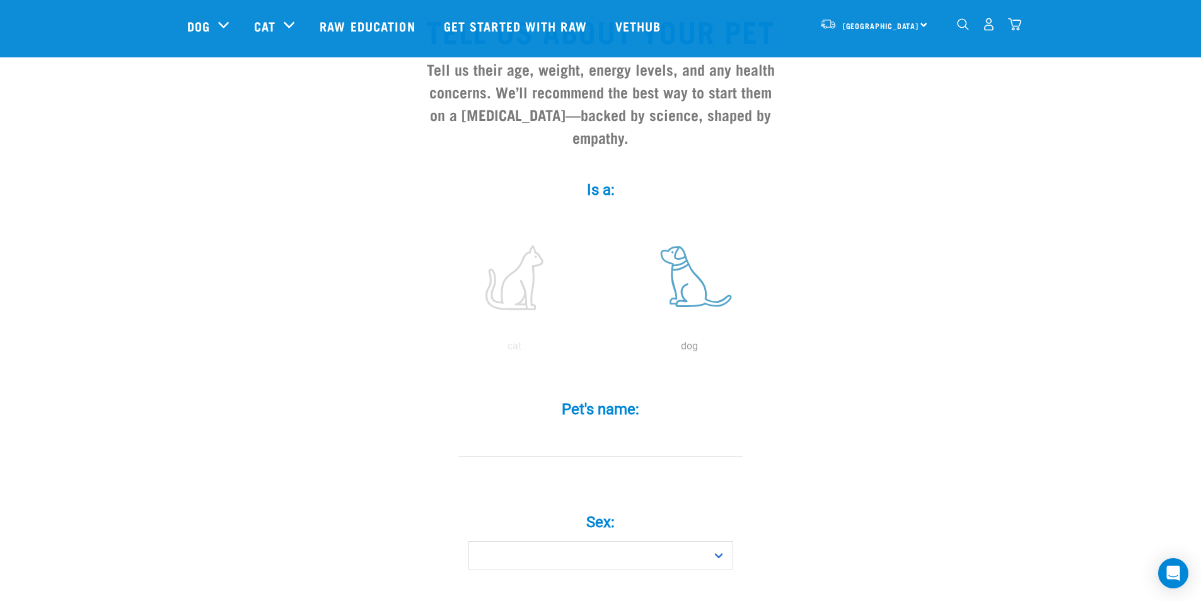
scroll to position [126, 0]
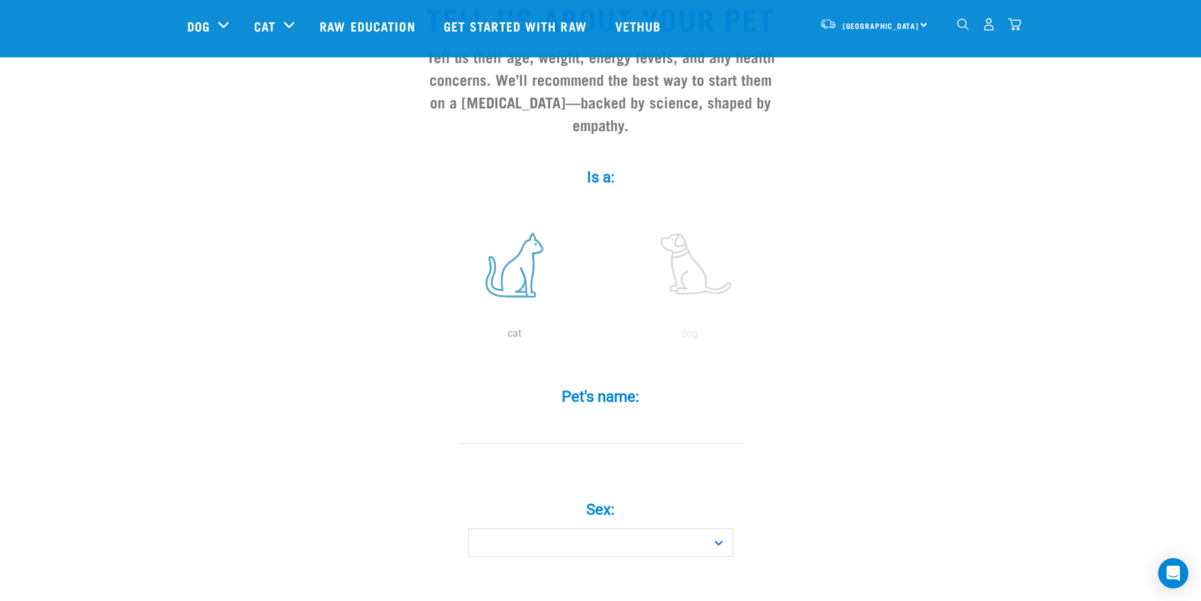
click at [545, 253] on label at bounding box center [514, 264] width 170 height 107
click at [427, 337] on input "radio" at bounding box center [427, 337] width 0 height 0
click at [533, 255] on label at bounding box center [514, 264] width 170 height 107
click at [427, 337] on input "radio" at bounding box center [427, 337] width 0 height 0
click at [520, 260] on label at bounding box center [514, 264] width 170 height 107
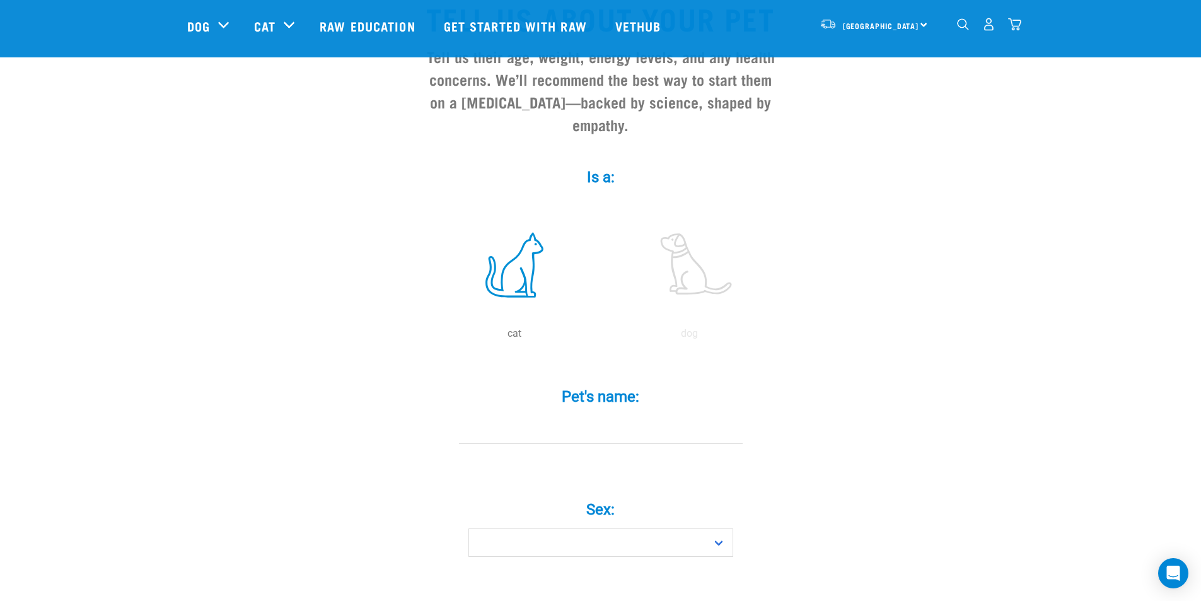
click at [427, 337] on input "radio" at bounding box center [427, 337] width 0 height 0
click at [605, 415] on input "Pet's name: *" at bounding box center [601, 429] width 284 height 28
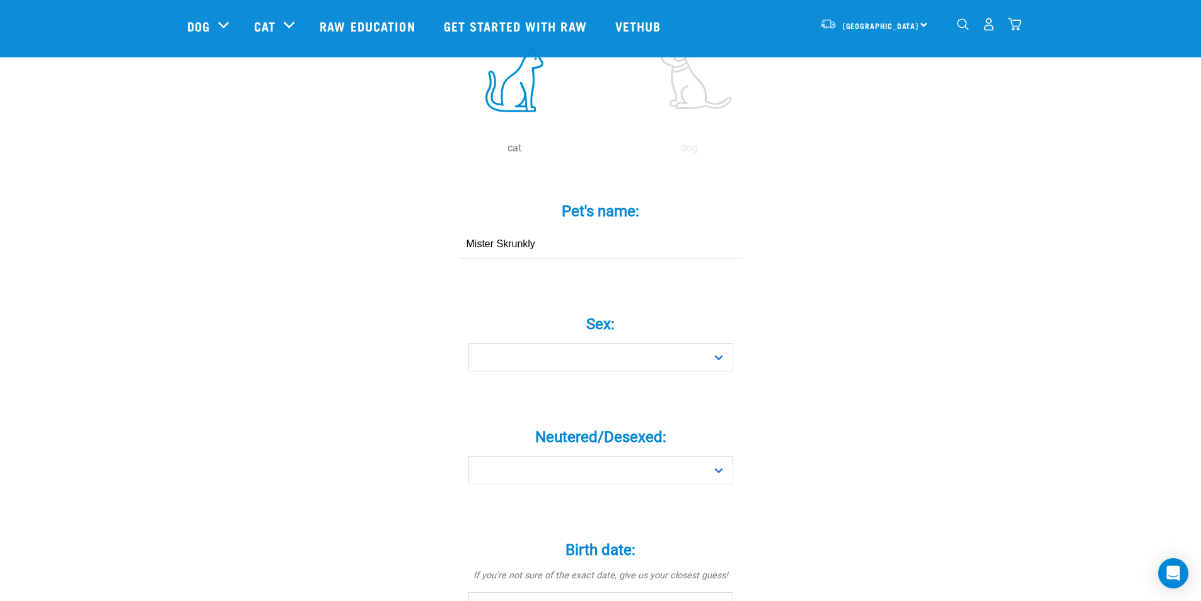
scroll to position [315, 0]
type input "Mister Skrunkly"
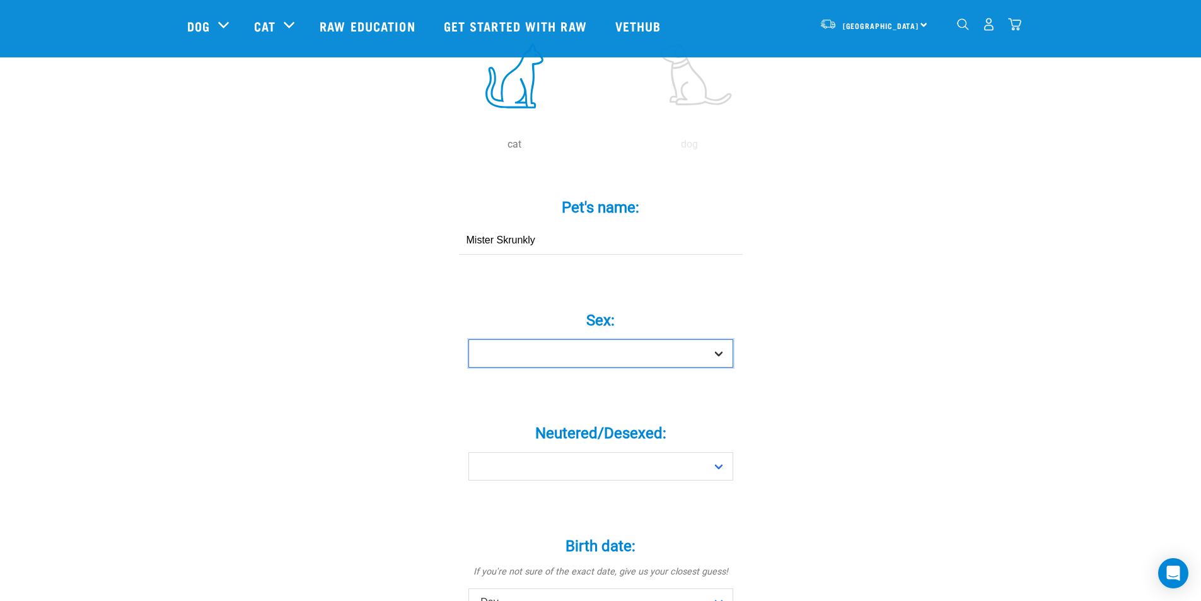
click at [625, 339] on select "Boy Girl" at bounding box center [600, 353] width 265 height 28
select select "boy"
click at [468, 339] on select "Boy Girl" at bounding box center [600, 353] width 265 height 28
drag, startPoint x: 645, startPoint y: 436, endPoint x: 645, endPoint y: 443, distance: 7.6
click at [645, 452] on select "Yes No" at bounding box center [600, 466] width 265 height 28
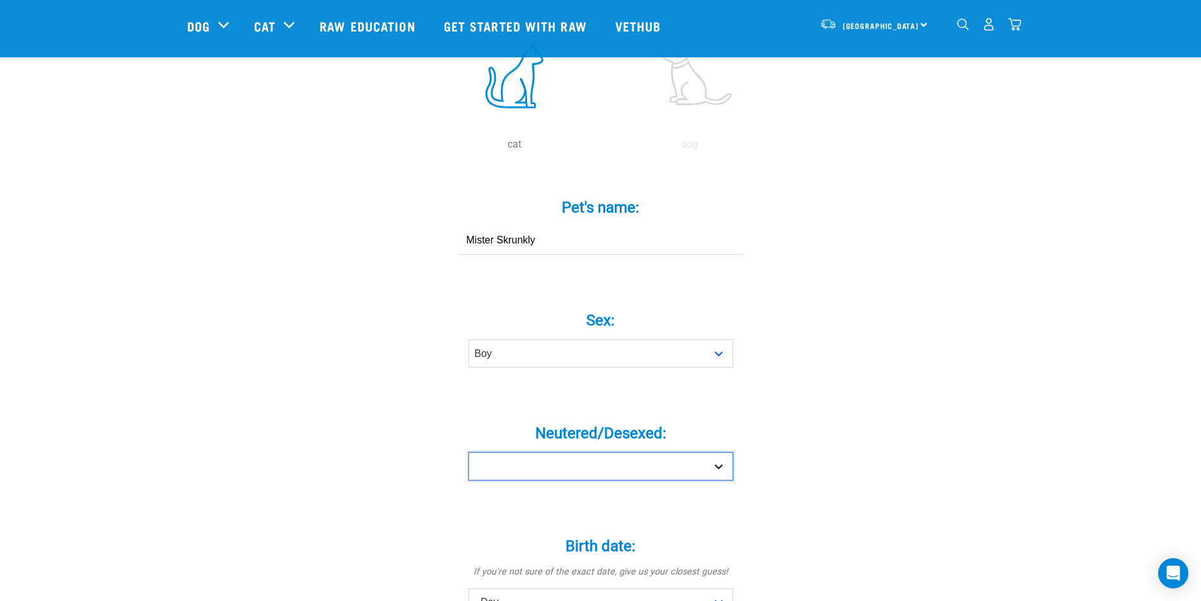
select select "yes"
click at [468, 452] on select "Yes No" at bounding box center [600, 466] width 265 height 28
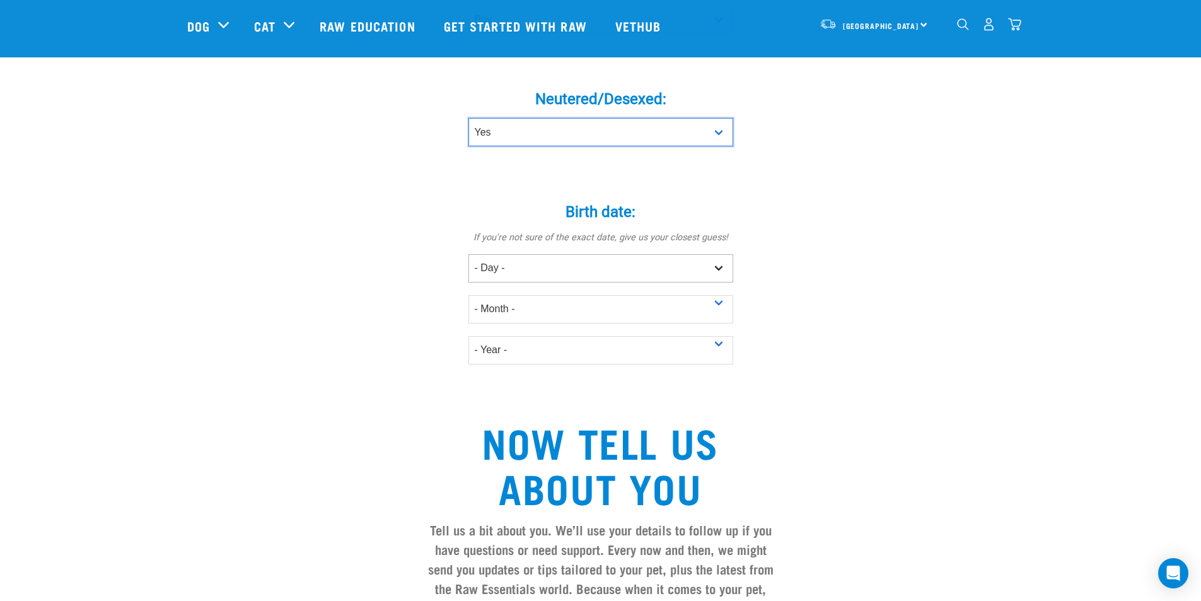
scroll to position [757, 0]
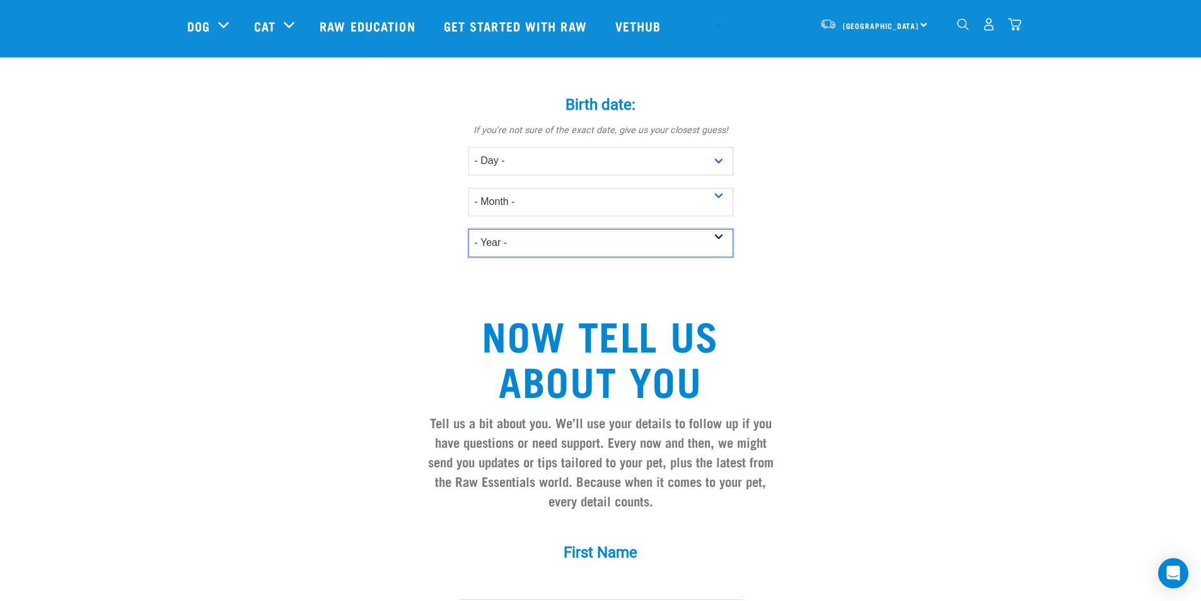
click at [622, 229] on select "- Year - 2025 2024 2023 2022 2021 2020 2019 2018 2017 2016 2015 2014 2013 2012" at bounding box center [600, 243] width 265 height 28
select select "2006"
click at [468, 229] on select "- Year - 2025 2024 2023 2022 2021 2020 2019 2018 2017 2016 2015 2014 2013 2012" at bounding box center [600, 243] width 265 height 28
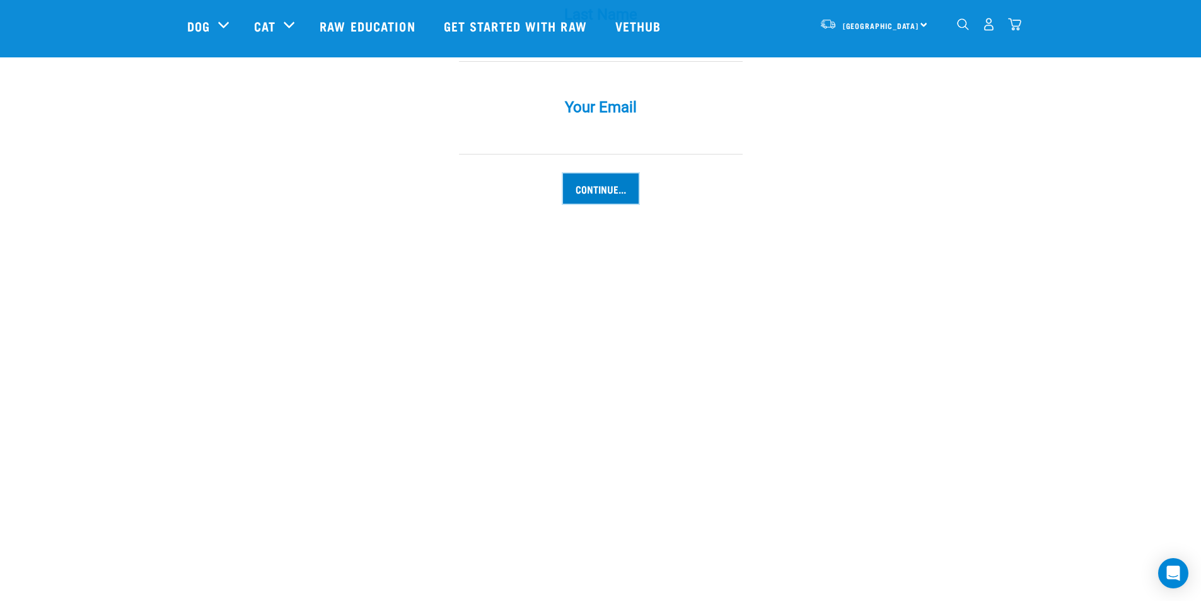
click at [609, 173] on input "Continue..." at bounding box center [601, 188] width 76 height 30
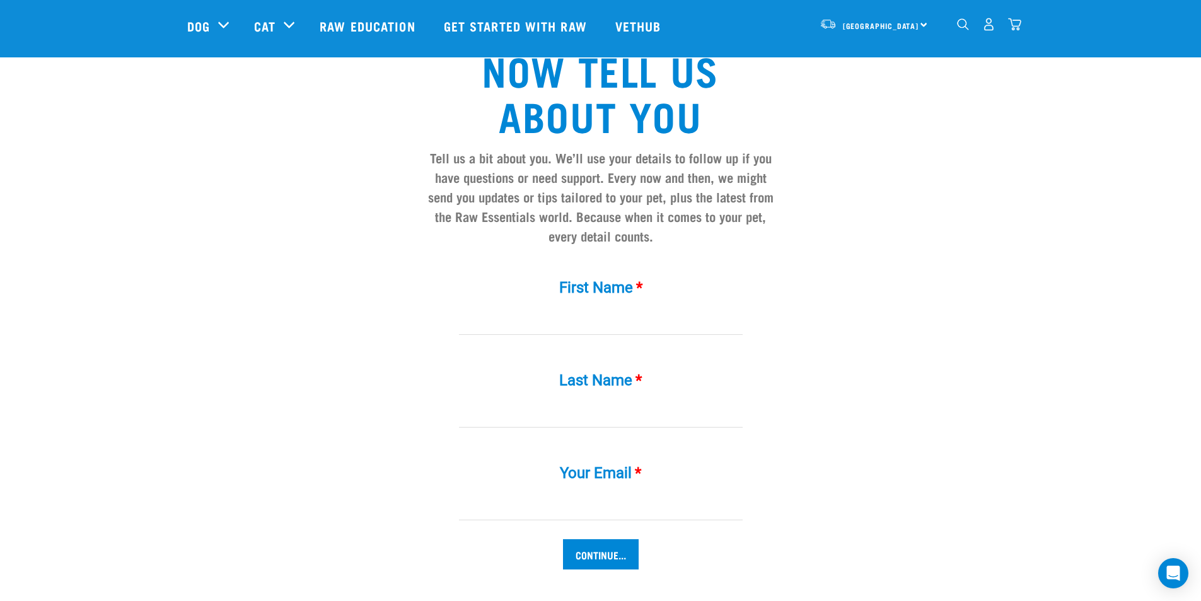
scroll to position [1057, 0]
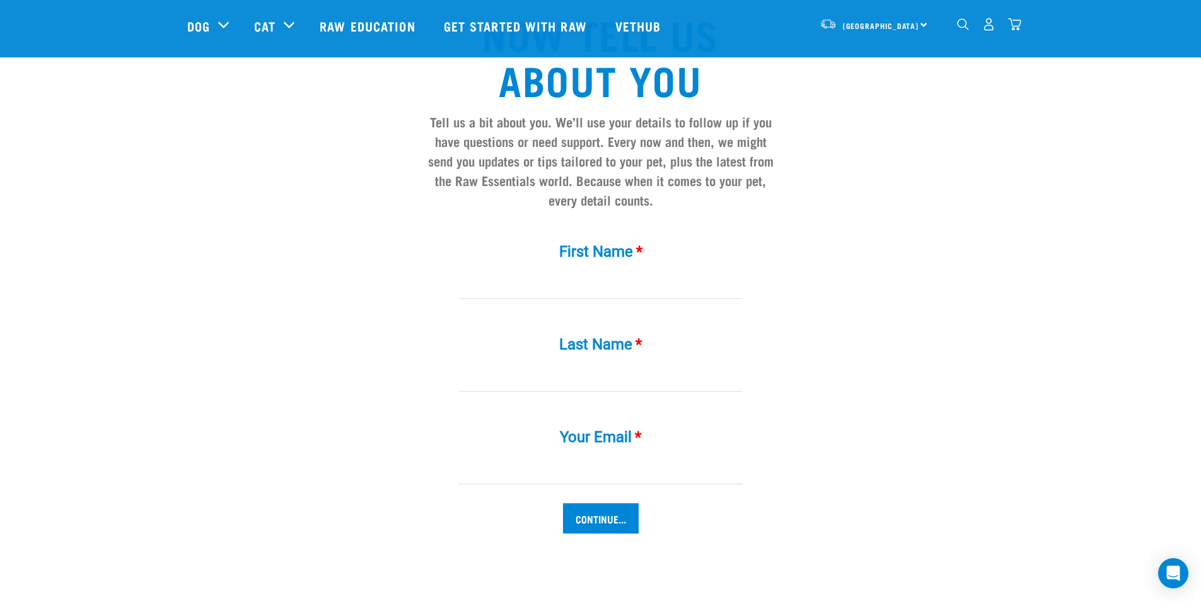
click at [552, 270] on input "First Name *" at bounding box center [601, 284] width 284 height 28
type input "a"
drag, startPoint x: 582, startPoint y: 383, endPoint x: 586, endPoint y: 351, distance: 33.0
click at [582, 374] on div "Last Name *" at bounding box center [601, 364] width 378 height 93
click at [586, 363] on input "Last Name *" at bounding box center [601, 377] width 284 height 28
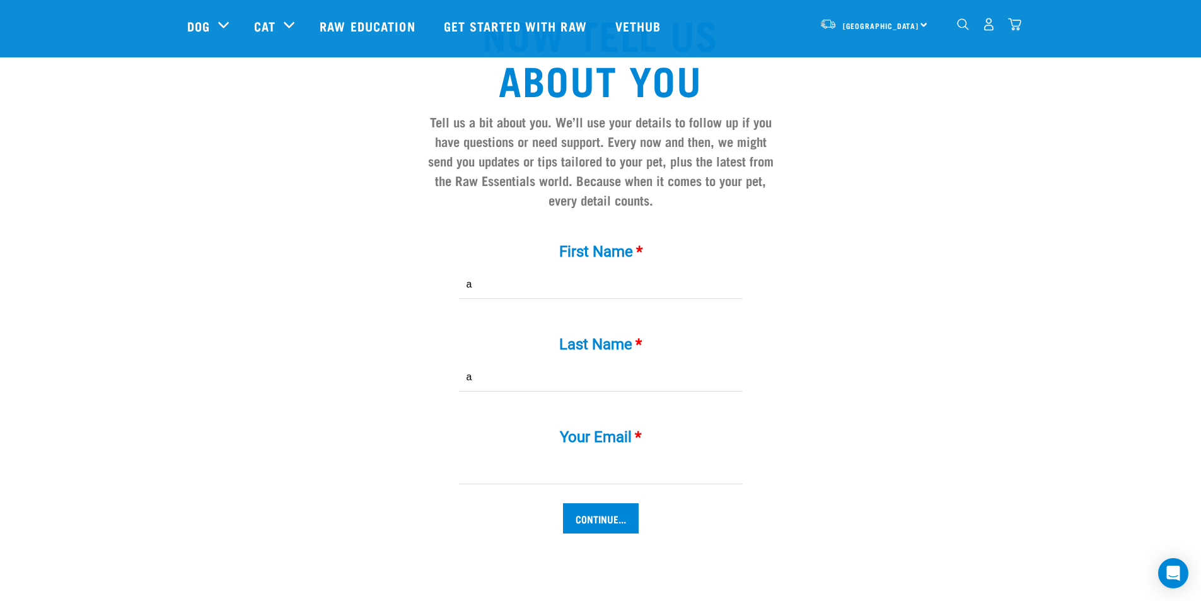
type input "a"
click at [598, 463] on div "Your Email *" at bounding box center [601, 456] width 378 height 93
click at [598, 456] on input "Your Email *" at bounding box center [601, 470] width 284 height 28
type input "pika.is.lost@gmail.com"
click at [603, 503] on input "Continue..." at bounding box center [601, 518] width 76 height 30
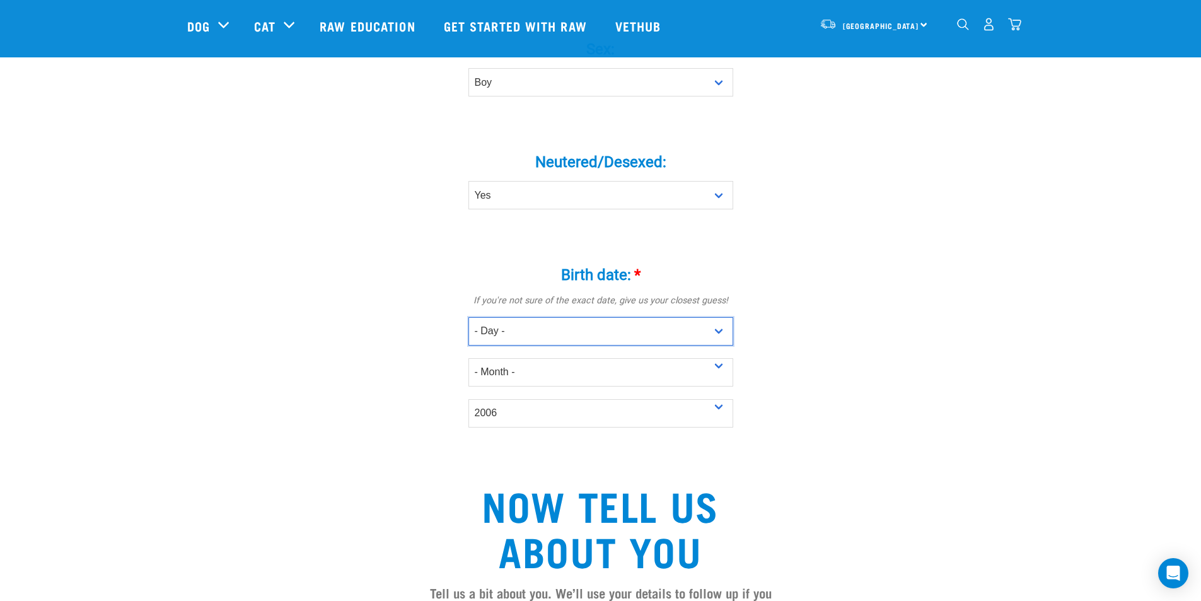
scroll to position [553, 0]
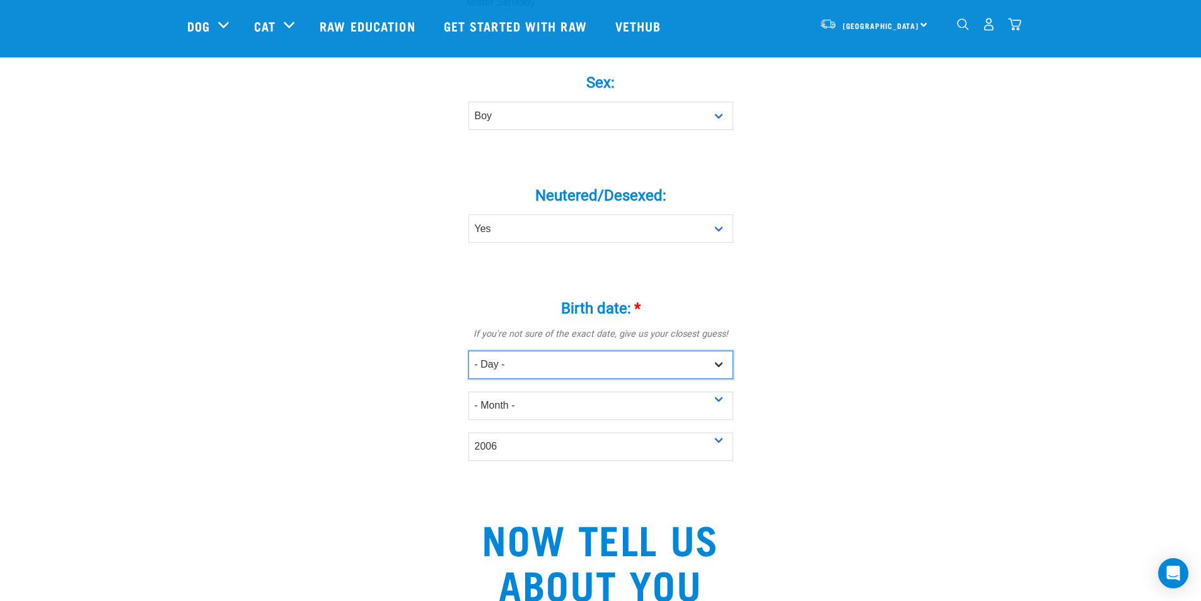
click at [644, 351] on select "- Day - 1 2 3 4 5 6 7 8 9 10 11 12 13 14 15 16 17 18 19 20 21 22 23 24 25 26 27" at bounding box center [600, 365] width 265 height 28
select select "18"
click at [468, 351] on select "- Day - 1 2 3 4 5 6 7 8 9 10 11 12 13 14 15 16 17 18 19 20 21 22 23 24 25 26 27" at bounding box center [600, 365] width 265 height 28
click at [580, 379] on div "- Month - January February March April May June July August September October N…" at bounding box center [600, 399] width 265 height 41
click at [579, 392] on select "- Month - January February March April May June July August September October N…" at bounding box center [600, 406] width 265 height 28
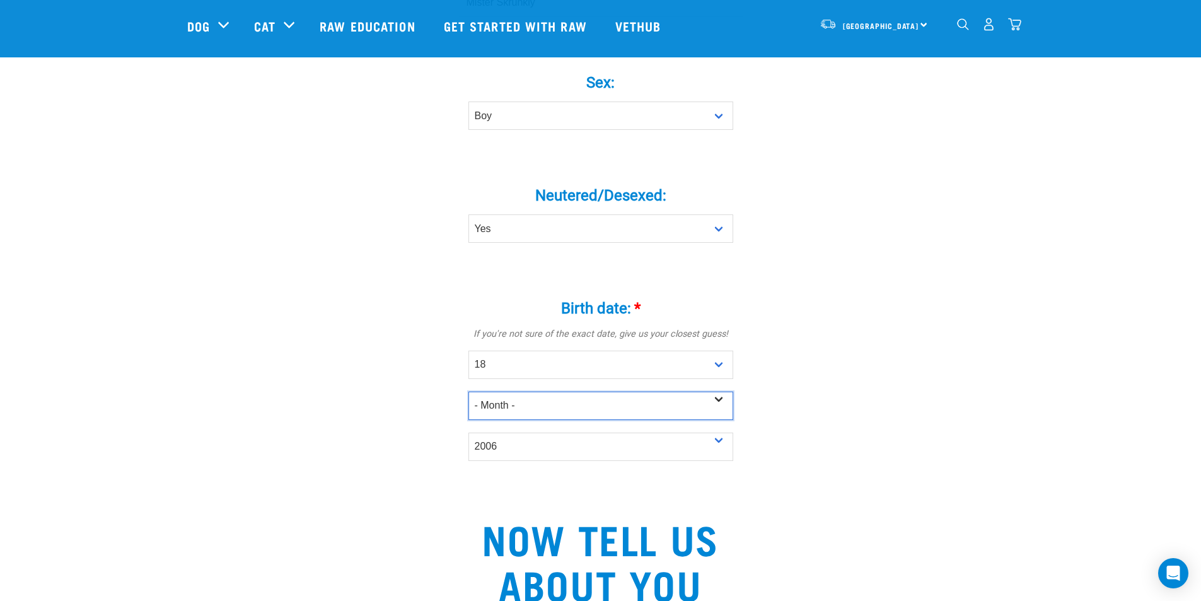
select select "September"
click at [468, 392] on select "- Month - January February March April May June July August September October N…" at bounding box center [600, 406] width 265 height 28
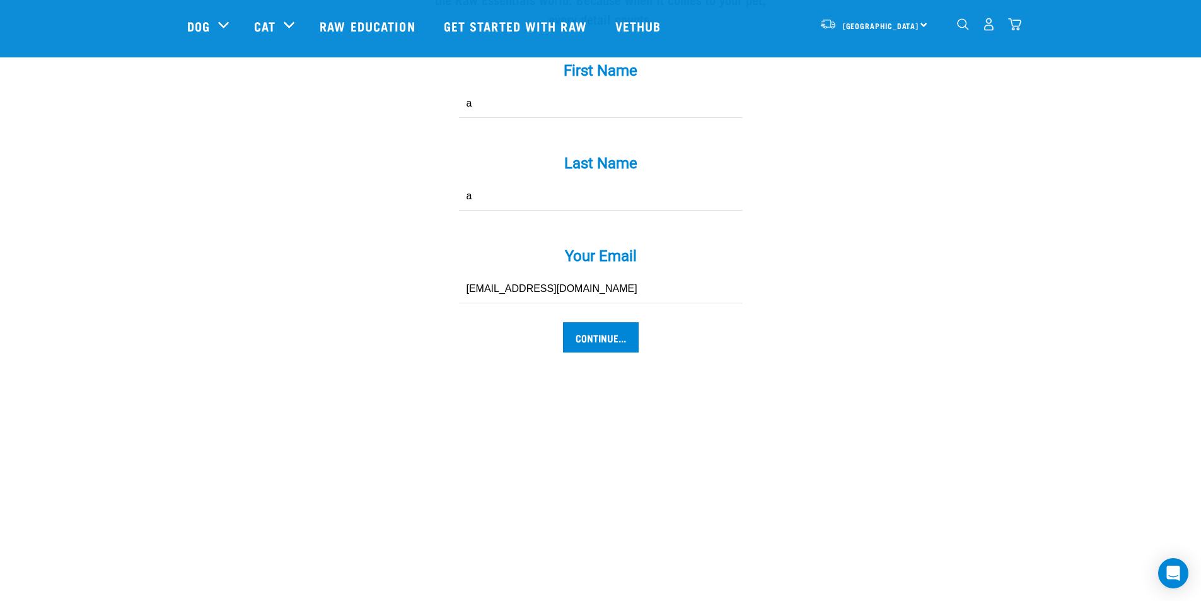
scroll to position [1309, 0]
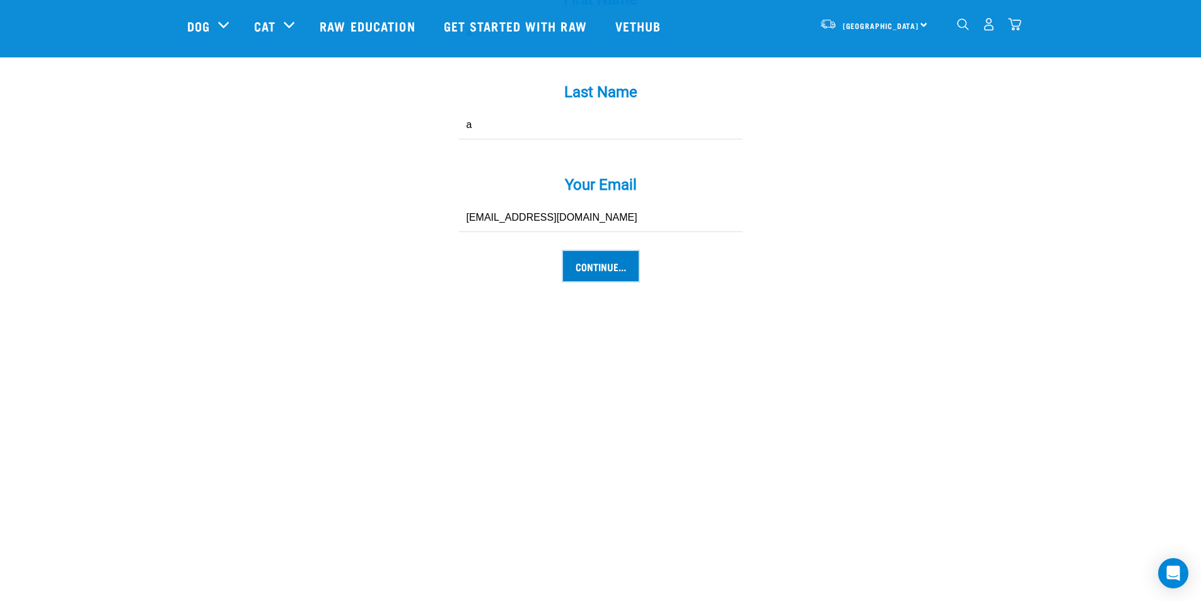
click at [624, 251] on input "Continue..." at bounding box center [601, 266] width 76 height 30
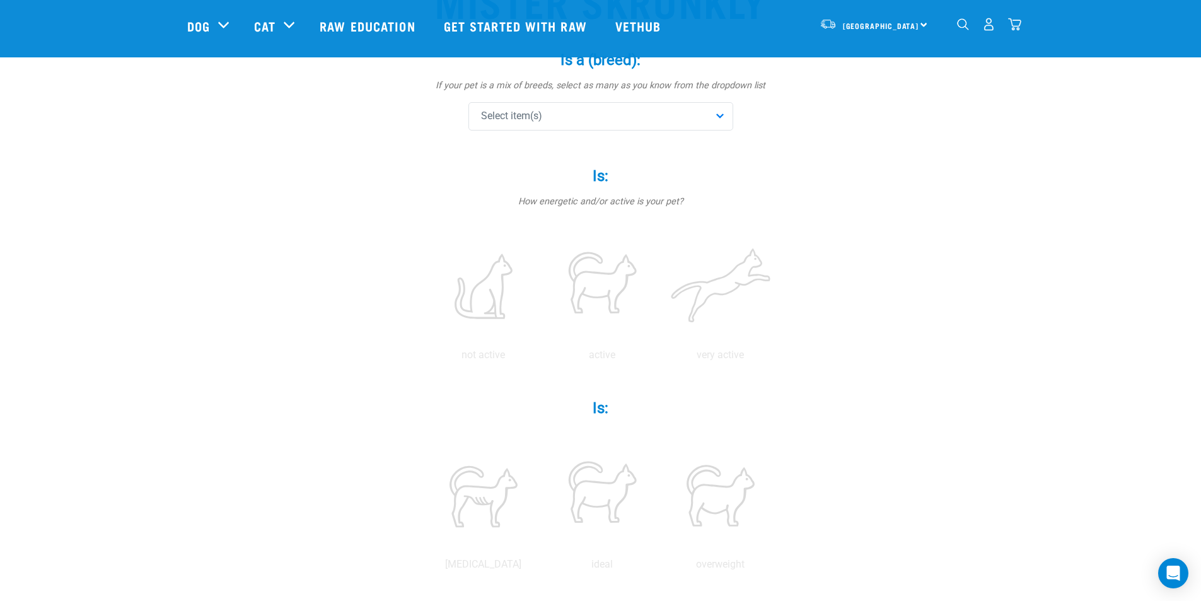
scroll to position [126, 0]
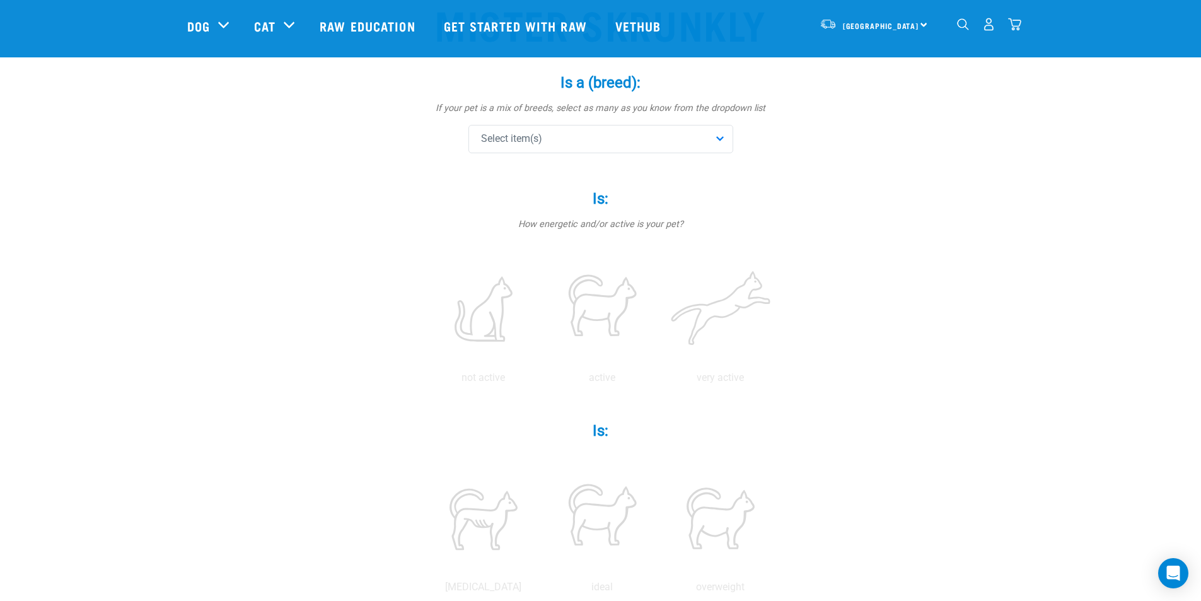
click at [664, 151] on div "Select item(s)" at bounding box center [600, 139] width 265 height 28
click at [639, 211] on div "Domestic Shorthair" at bounding box center [601, 220] width 258 height 26
click at [816, 231] on div "Mister Skrunkly Is a (breed): * If your pet is a mix of breeds, select as many …" at bounding box center [600, 557] width 827 height 1164
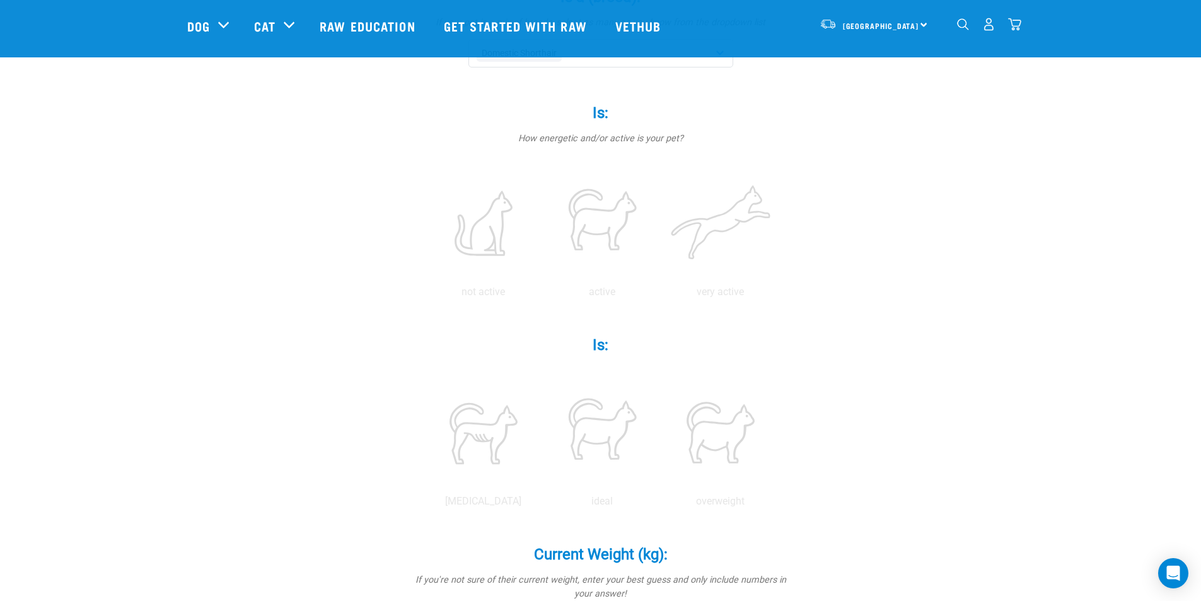
scroll to position [252, 0]
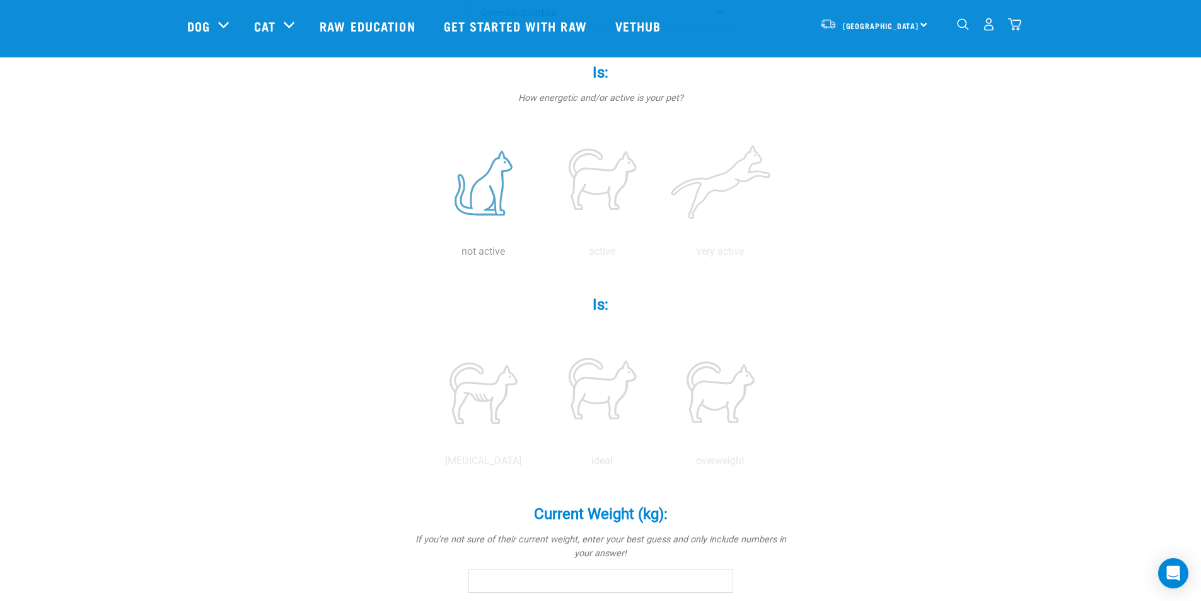
click at [482, 190] on label at bounding box center [483, 182] width 113 height 107
click at [424, 255] on input "radio" at bounding box center [424, 255] width 0 height 0
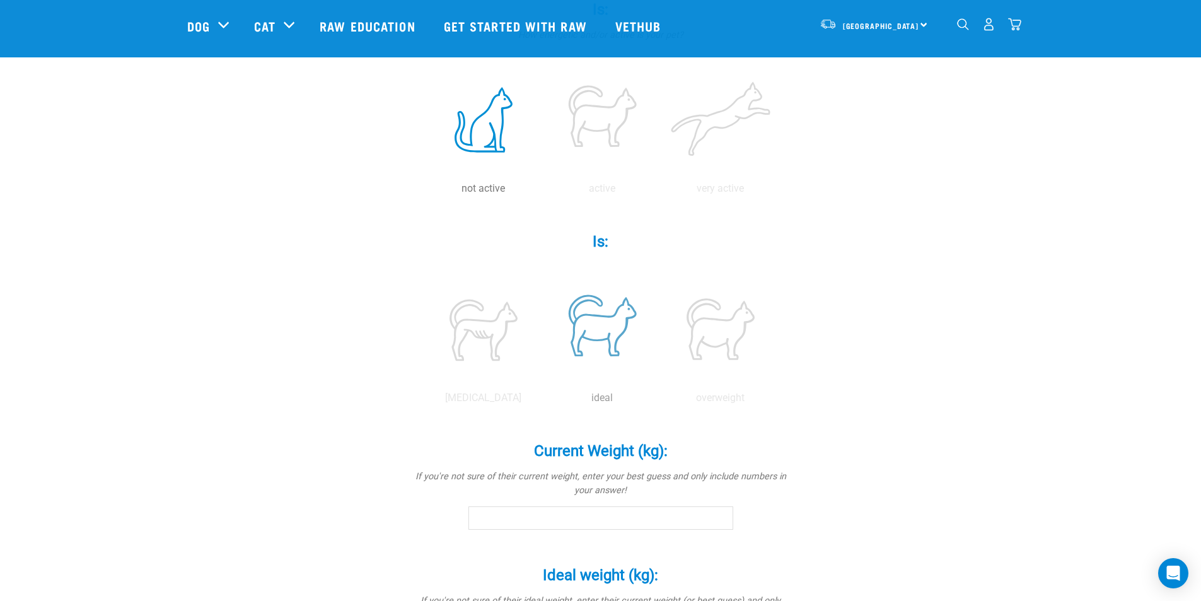
click at [613, 338] on label at bounding box center [601, 329] width 113 height 107
click at [543, 401] on input "radio" at bounding box center [543, 401] width 0 height 0
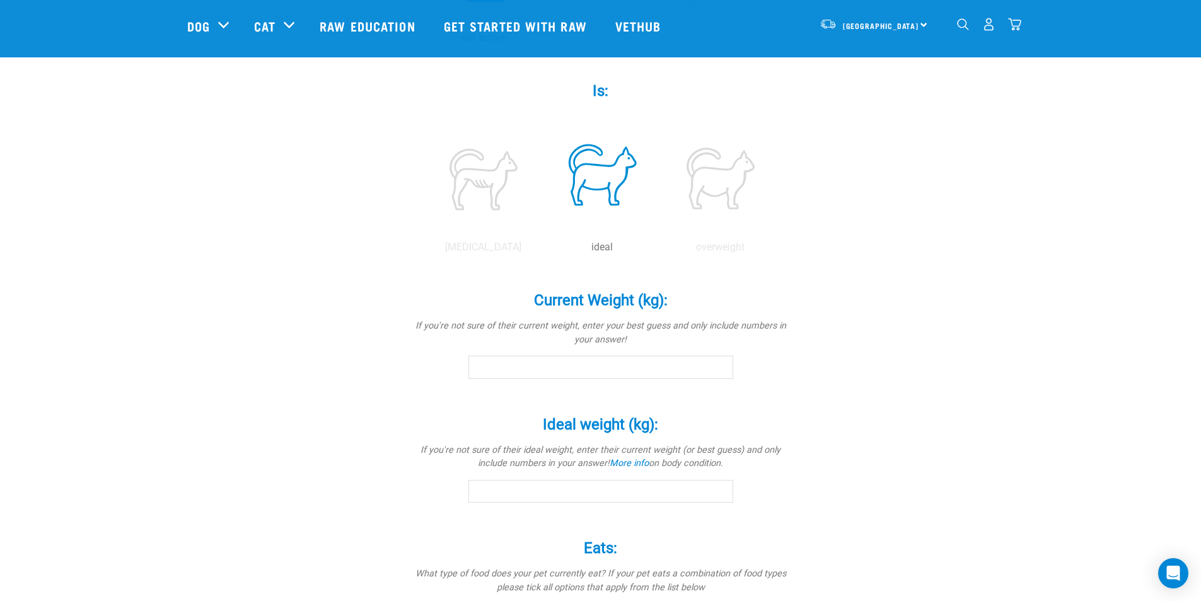
scroll to position [504, 0]
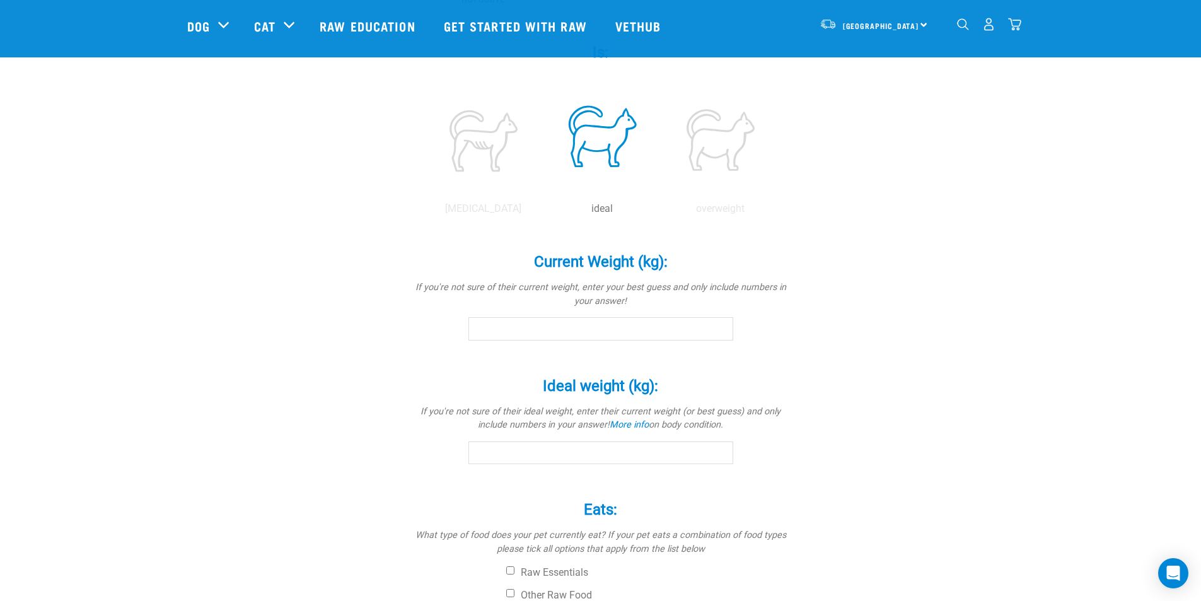
click at [623, 329] on input "Current Weight (kg): *" at bounding box center [600, 328] width 265 height 23
type input "4"
click at [637, 455] on input "Ideal weight (kg): *" at bounding box center [600, 452] width 265 height 23
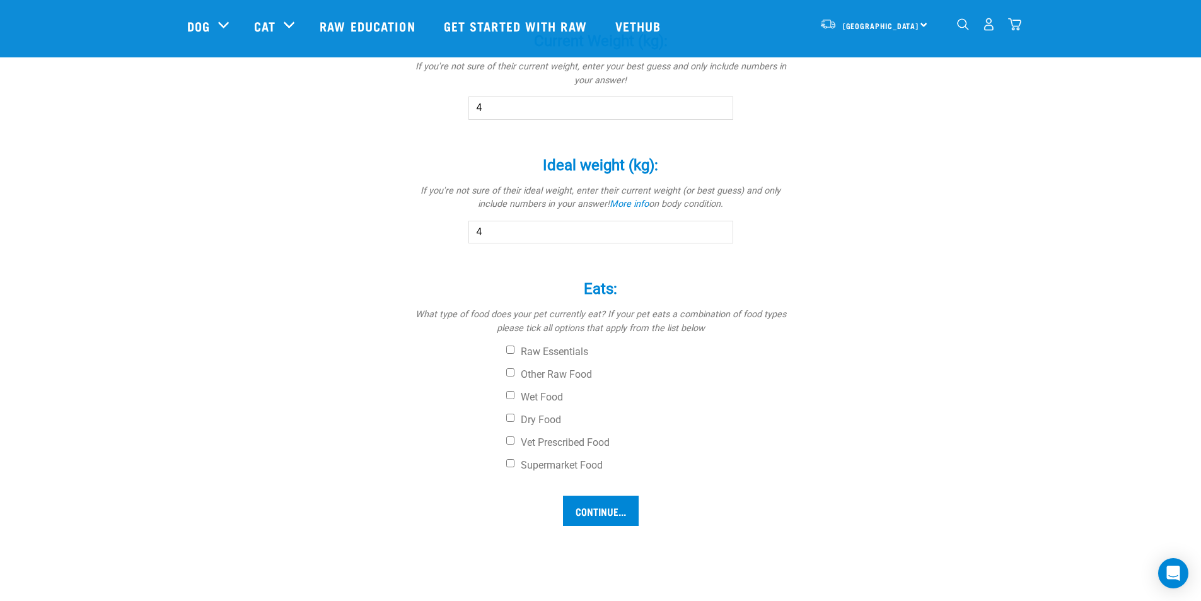
scroll to position [757, 0]
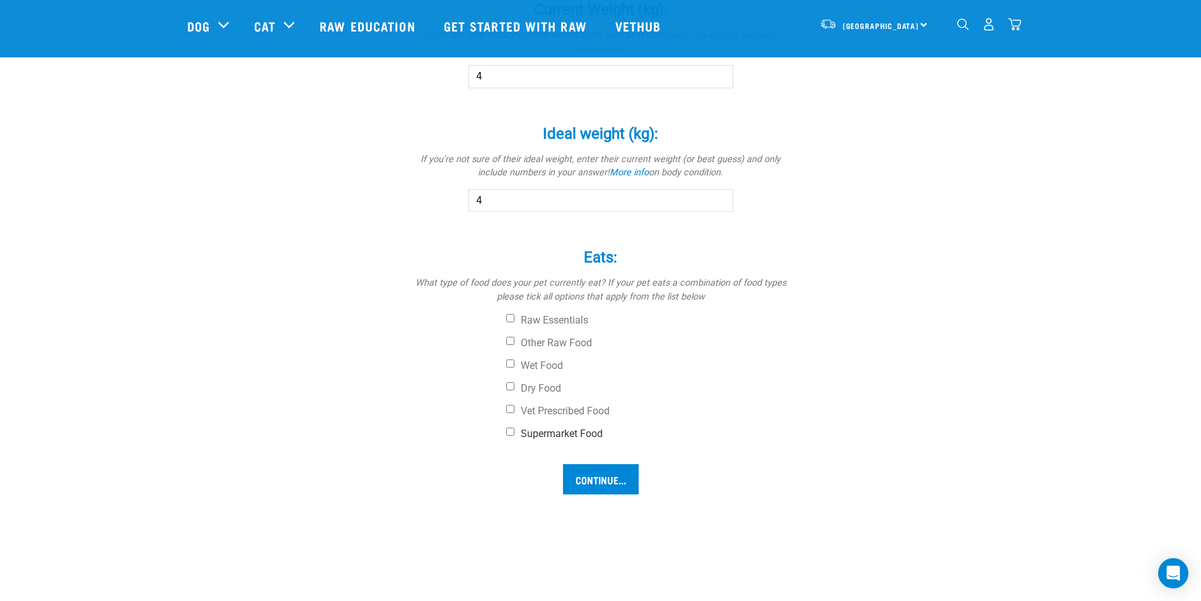
type input "4"
click at [560, 439] on label "Supermarket Food" at bounding box center [648, 433] width 284 height 13
click at [514, 436] on input "Supermarket Food" at bounding box center [510, 431] width 8 height 8
checkbox input "true"
click at [591, 493] on input "Continue..." at bounding box center [601, 479] width 76 height 30
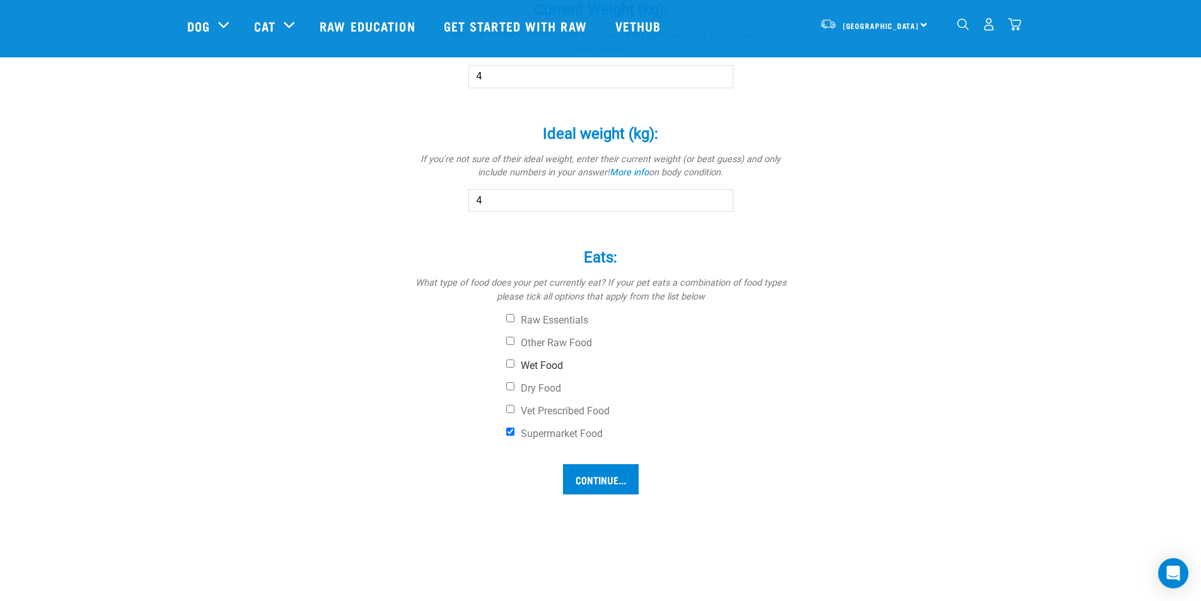
click at [531, 359] on label "Wet Food" at bounding box center [648, 365] width 284 height 13
click at [514, 359] on input "Wet Food" at bounding box center [510, 363] width 8 height 8
checkbox input "true"
click at [526, 384] on label "Dry Food" at bounding box center [648, 388] width 284 height 13
click at [514, 384] on input "Dry Food" at bounding box center [510, 386] width 8 height 8
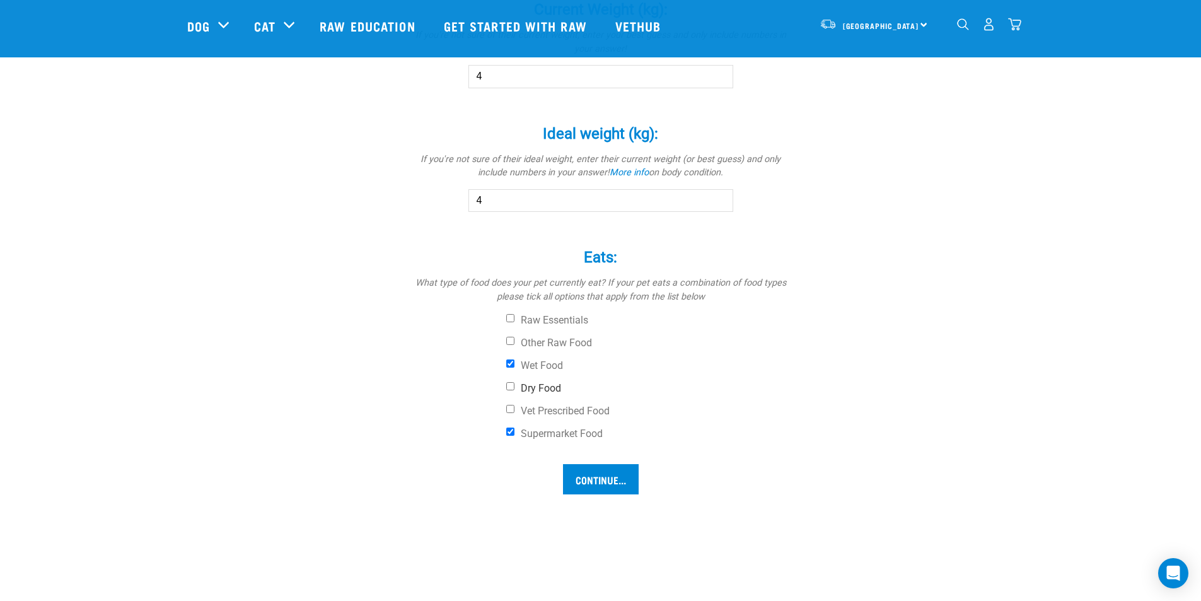
checkbox input "true"
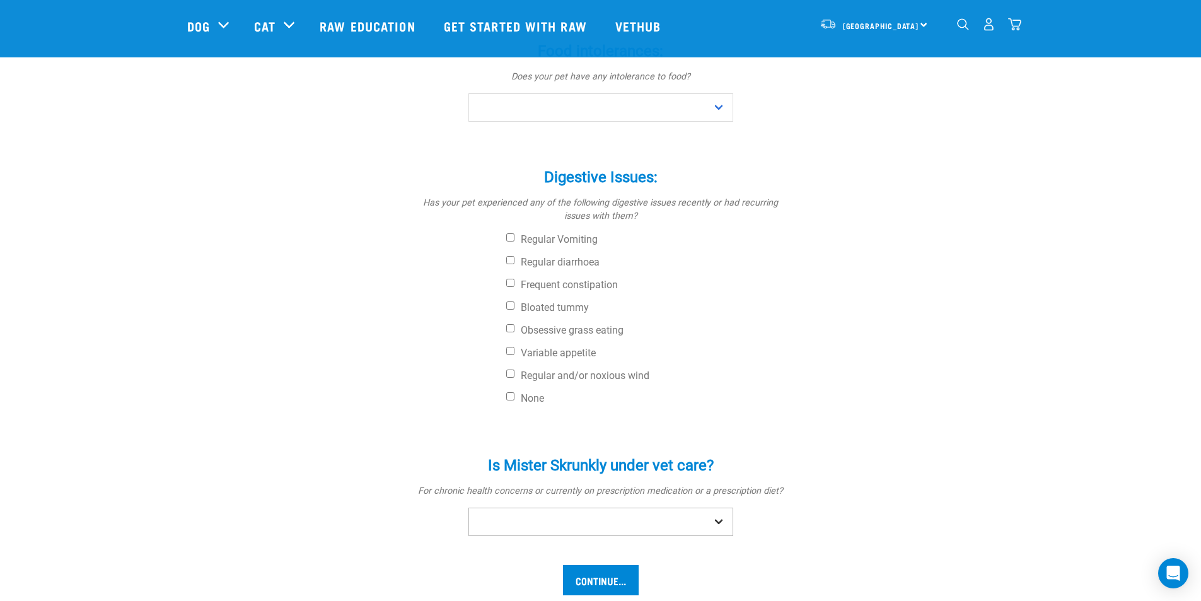
scroll to position [567, 0]
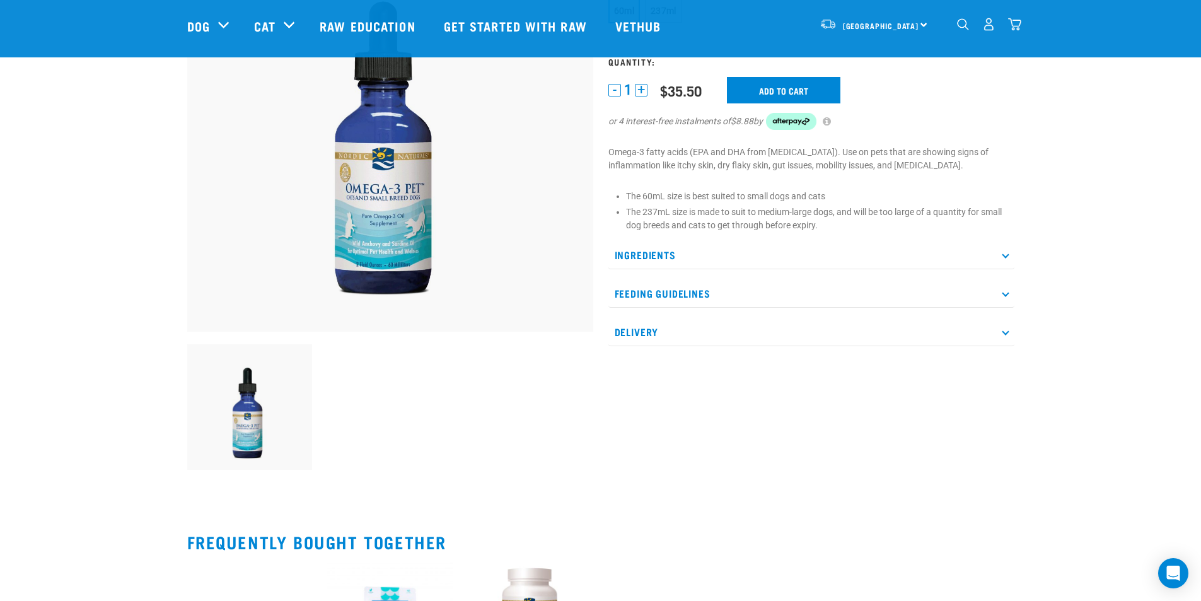
scroll to position [30, 0]
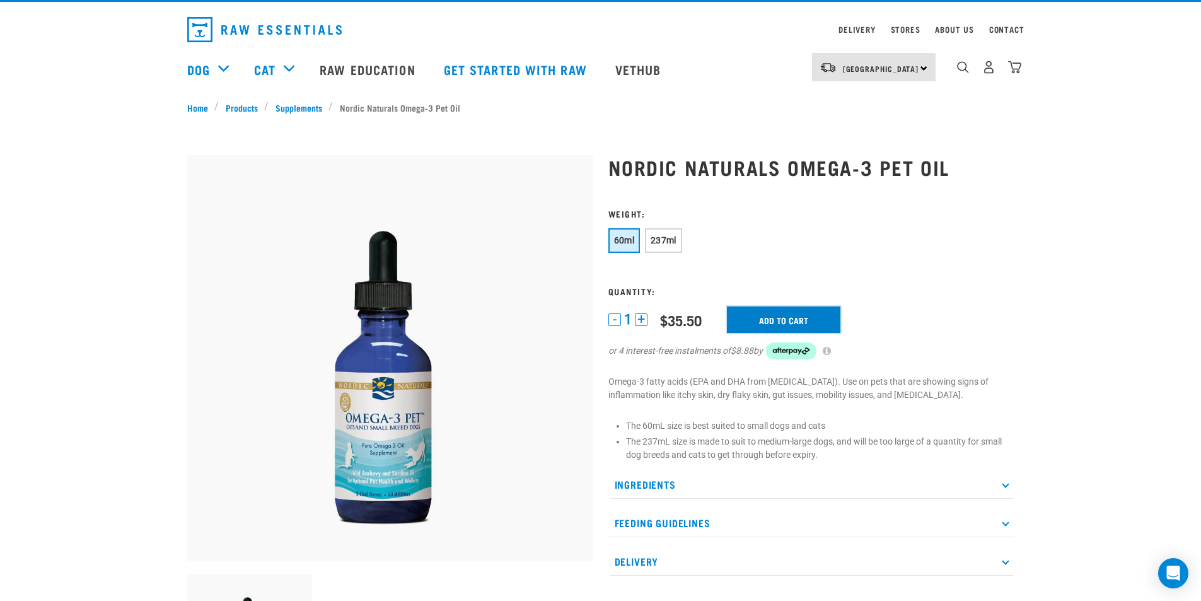
click at [806, 311] on input "Add to cart" at bounding box center [783, 319] width 113 height 26
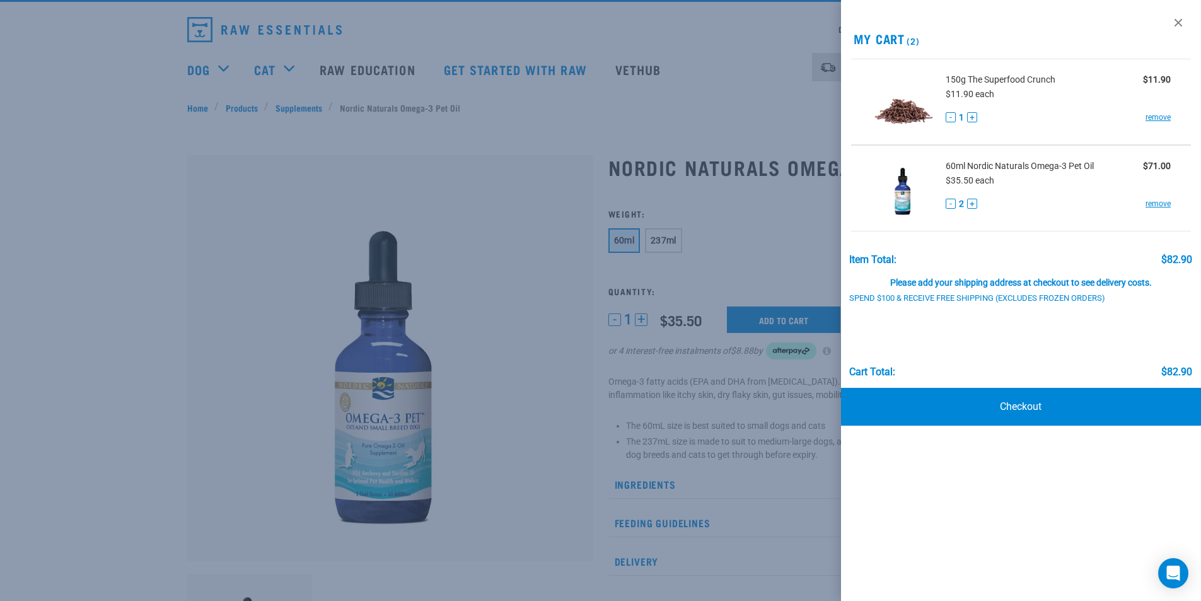
click at [560, 248] on div at bounding box center [600, 300] width 1201 height 601
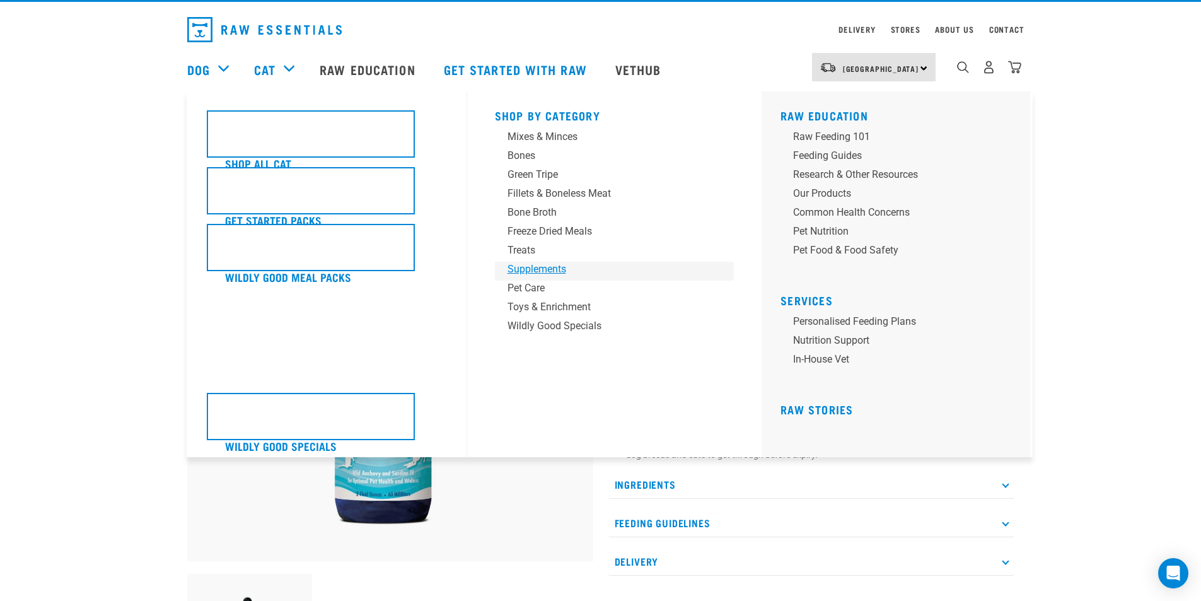
click at [552, 267] on div "Supplements" at bounding box center [606, 269] width 197 height 15
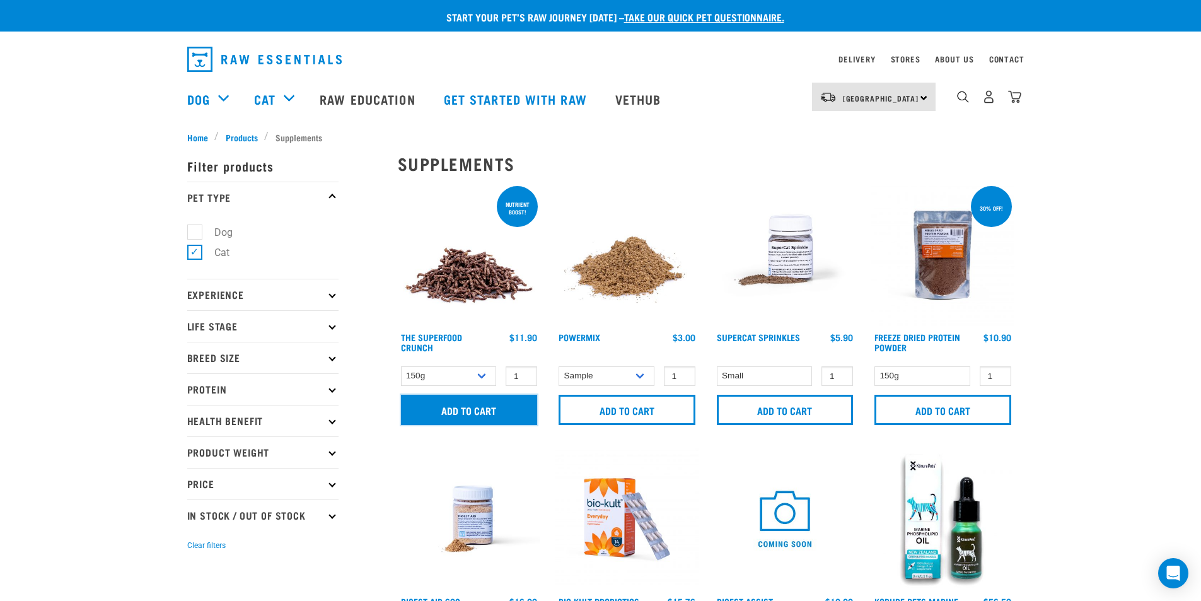
click at [477, 401] on input "Add to cart" at bounding box center [469, 410] width 137 height 30
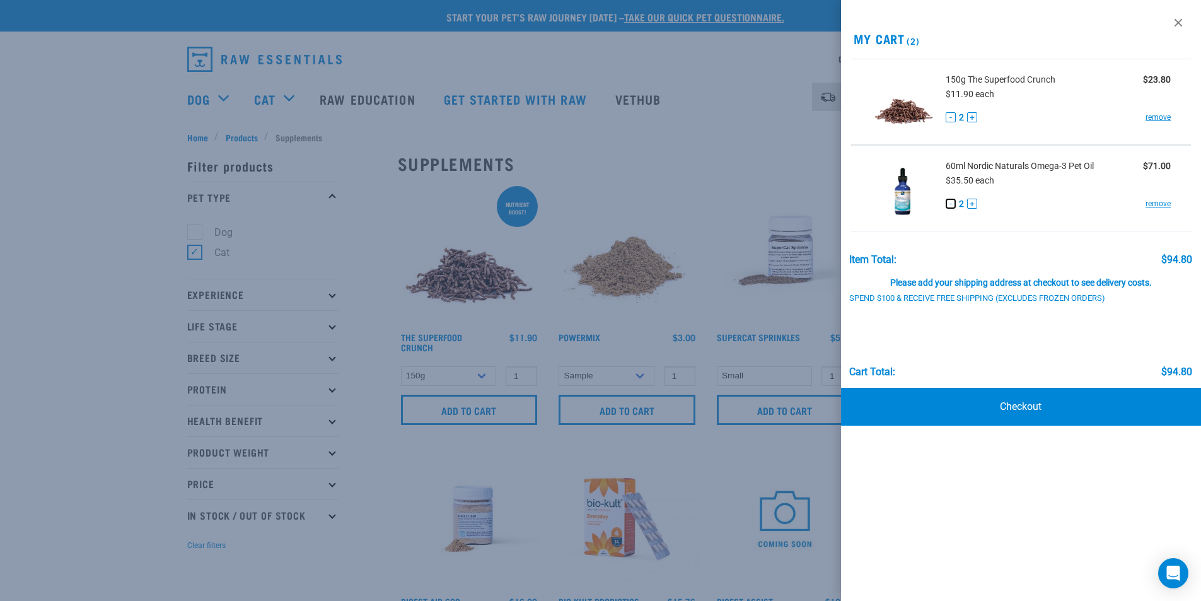
click at [953, 200] on button "-" at bounding box center [951, 204] width 10 height 10
click at [1033, 281] on div "Please add your shipping address at checkout to see delivery costs." at bounding box center [1020, 276] width 343 height 23
click at [1085, 413] on link "Checkout" at bounding box center [1021, 407] width 361 height 38
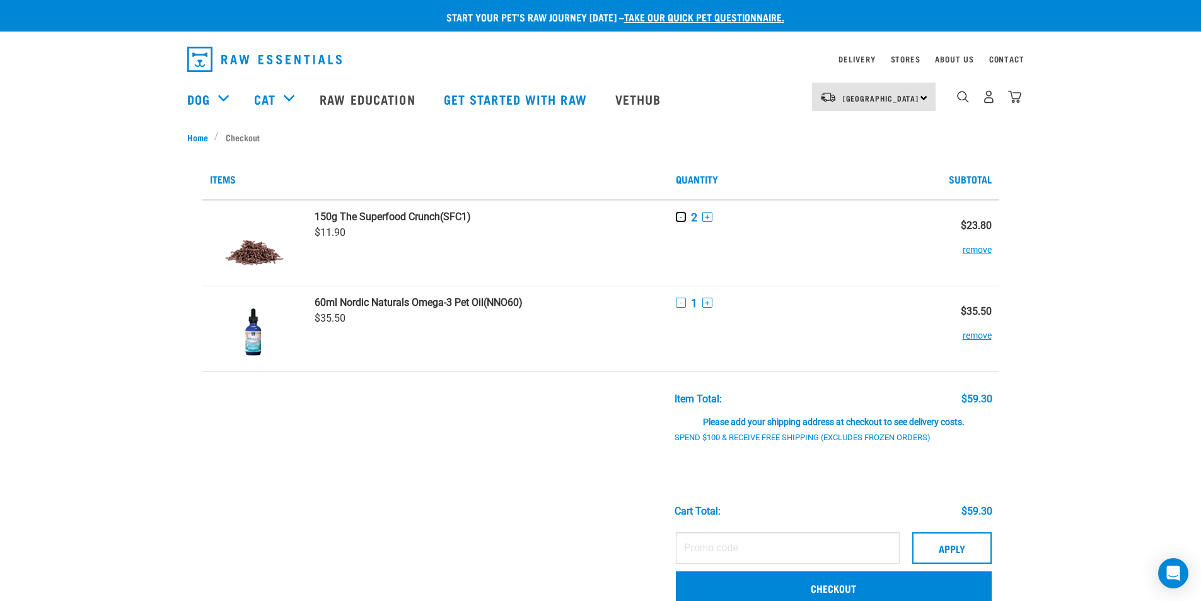
click at [679, 217] on button "-" at bounding box center [681, 217] width 10 height 10
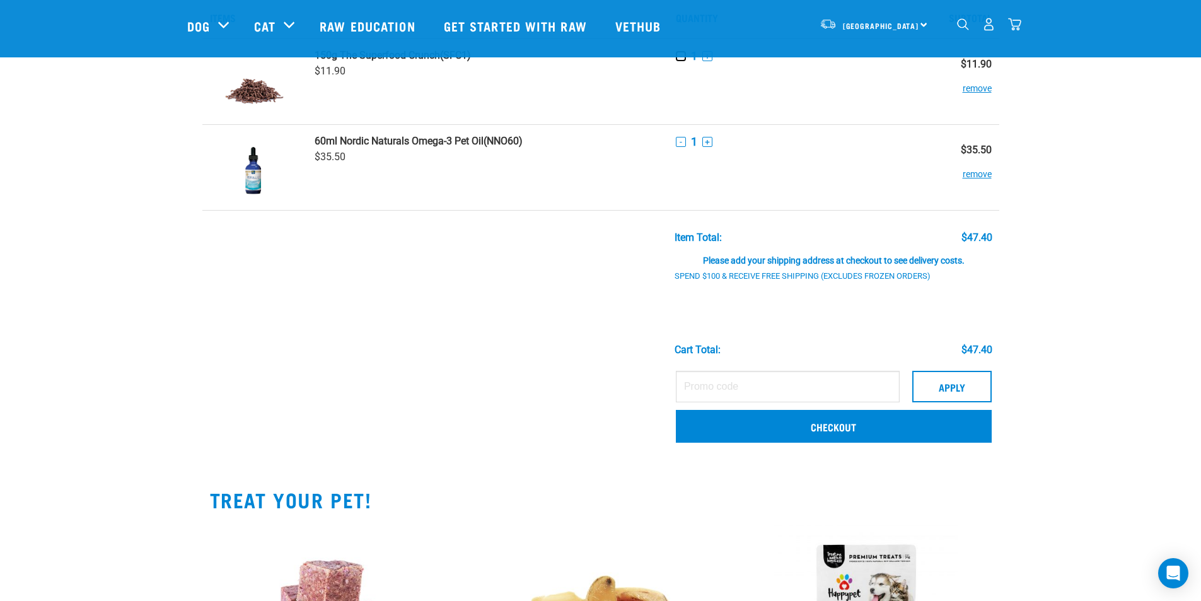
scroll to position [63, 0]
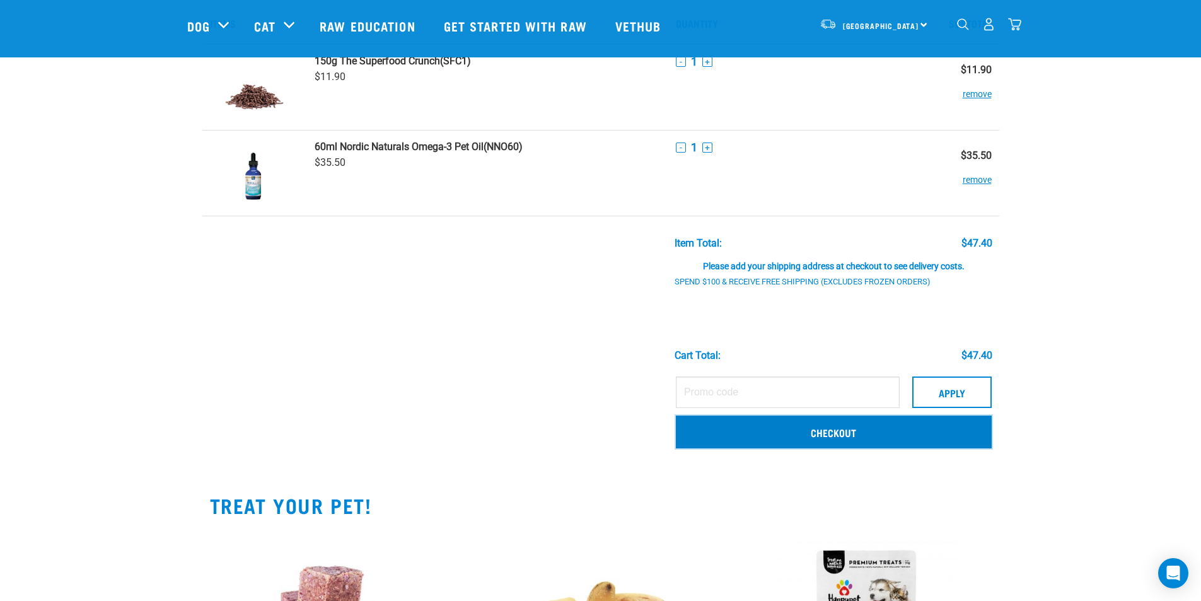
click at [803, 446] on link "Checkout" at bounding box center [834, 431] width 316 height 33
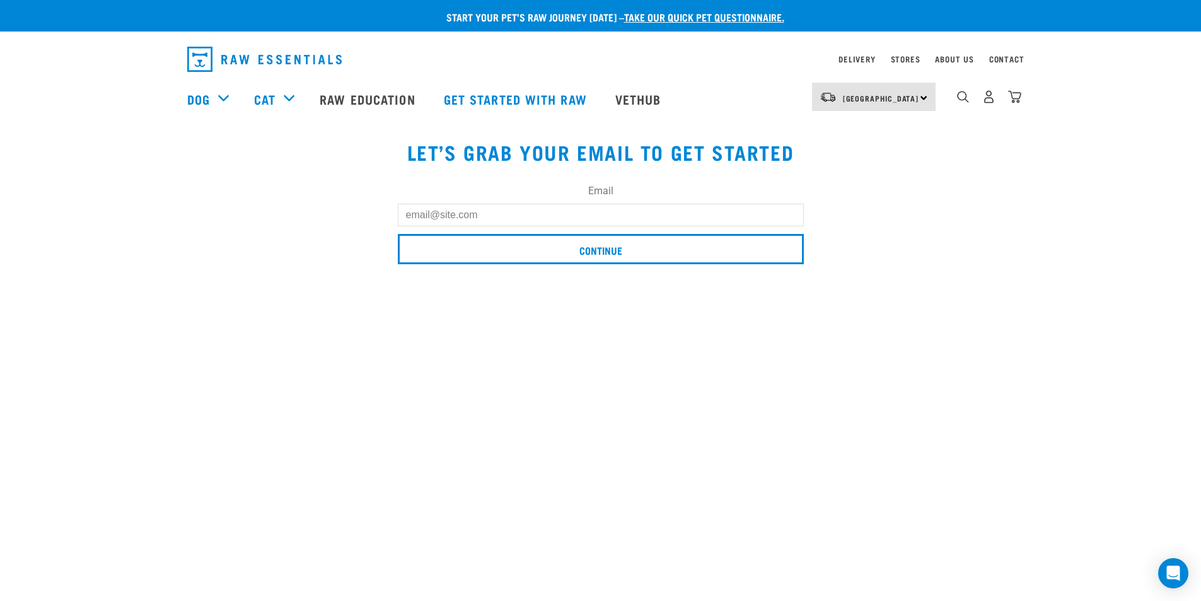
click at [508, 204] on input "Email" at bounding box center [601, 215] width 406 height 23
type input "[EMAIL_ADDRESS][DOMAIN_NAME]"
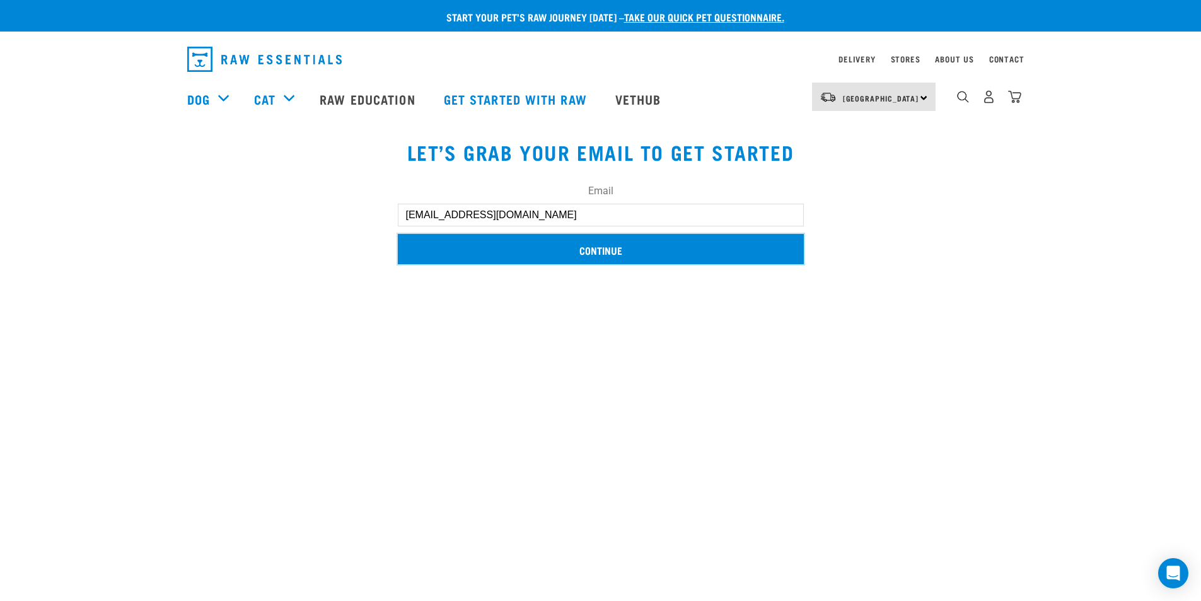
click at [660, 257] on input "Continue" at bounding box center [601, 249] width 406 height 30
